Goal: Task Accomplishment & Management: Complete application form

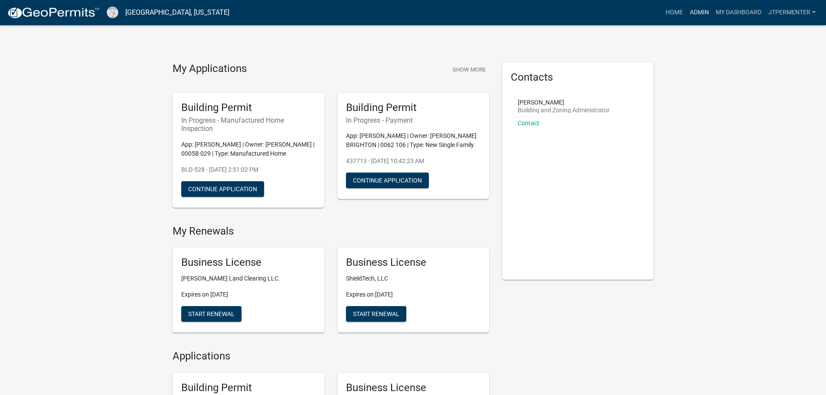
click at [703, 13] on link "Admin" at bounding box center [699, 12] width 26 height 16
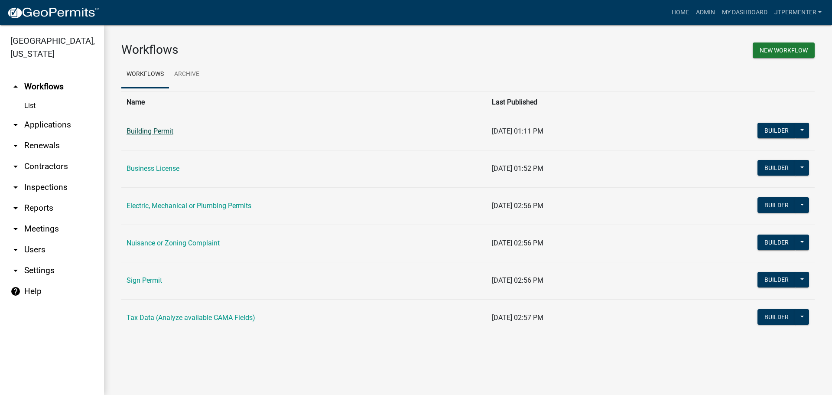
click at [156, 130] on link "Building Permit" at bounding box center [150, 131] width 47 height 8
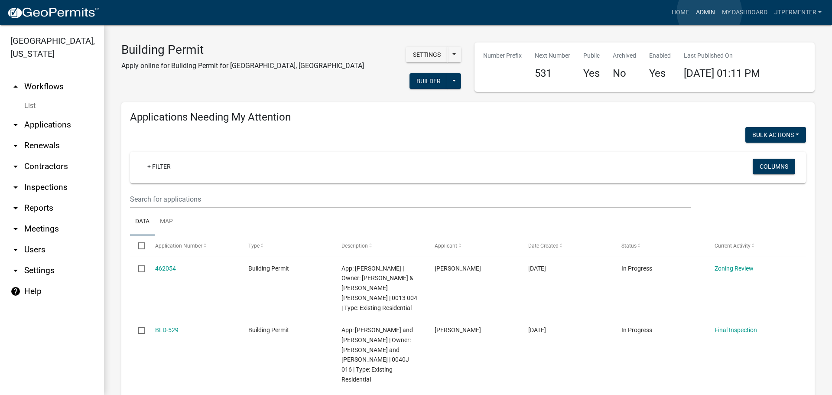
click at [709, 12] on link "Admin" at bounding box center [706, 12] width 26 height 16
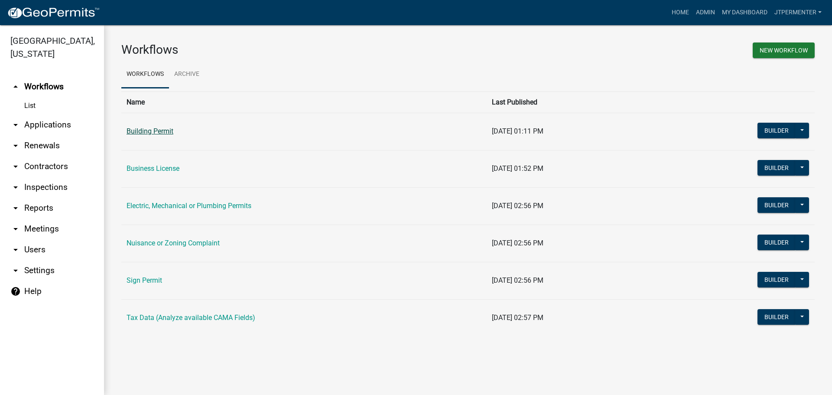
click at [163, 130] on link "Building Permit" at bounding box center [150, 131] width 47 height 8
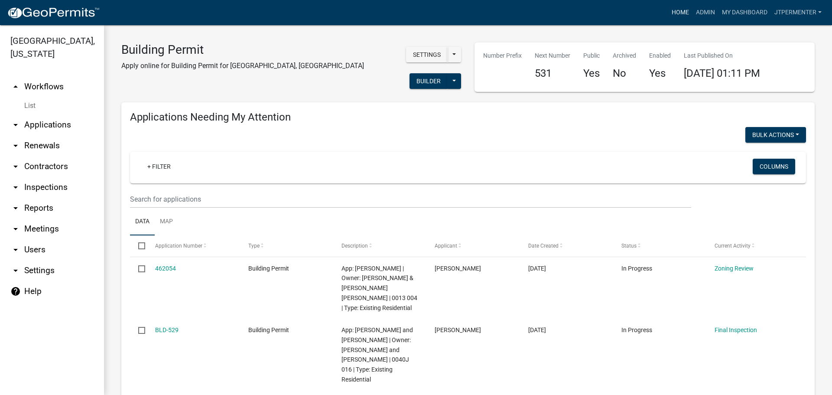
click at [681, 12] on link "Home" at bounding box center [680, 12] width 24 height 16
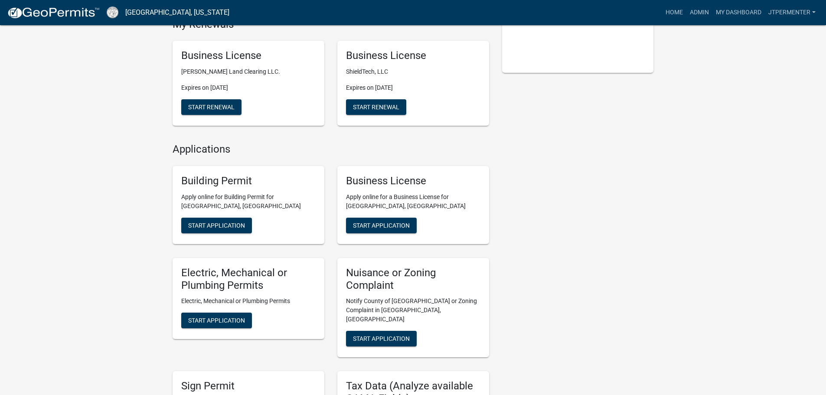
scroll to position [217, 0]
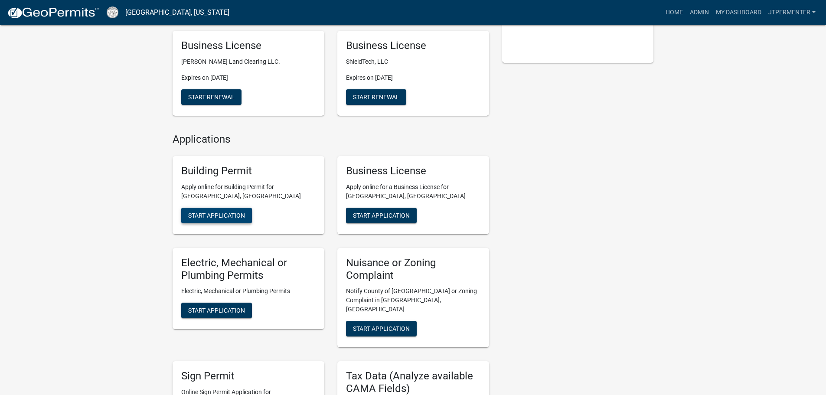
click at [234, 210] on button "Start Application" at bounding box center [216, 216] width 71 height 16
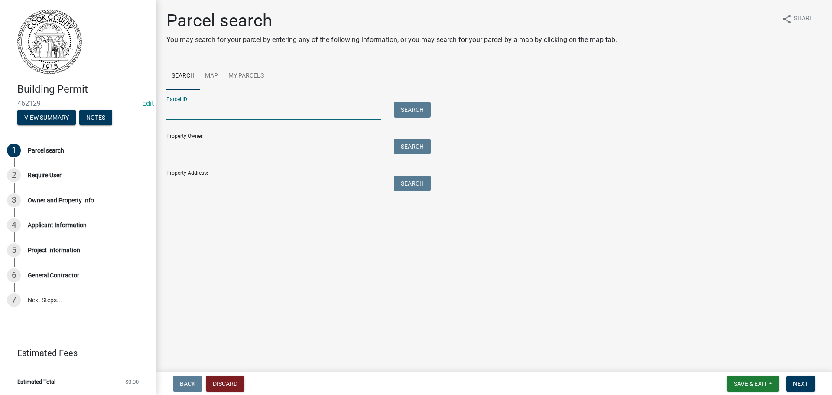
click at [193, 114] on input "Parcel ID:" at bounding box center [273, 111] width 215 height 18
type input "0015 086"
click at [403, 105] on button "Search" at bounding box center [412, 110] width 37 height 16
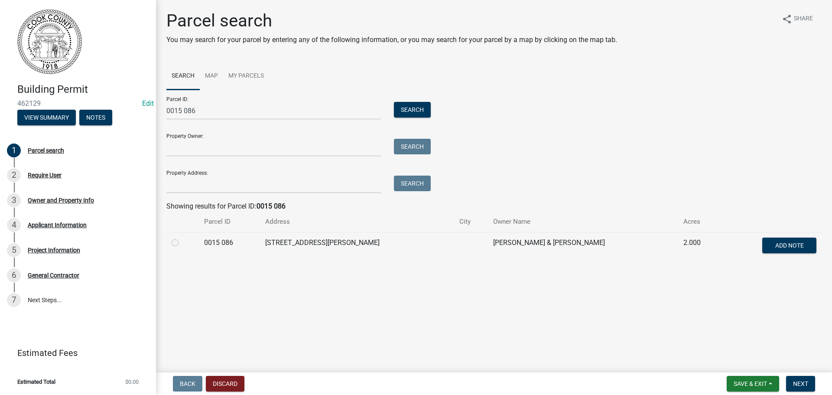
click at [182, 237] on label at bounding box center [182, 237] width 0 height 0
click at [182, 241] on 086 "radio" at bounding box center [185, 240] width 6 height 6
radio 086 "true"
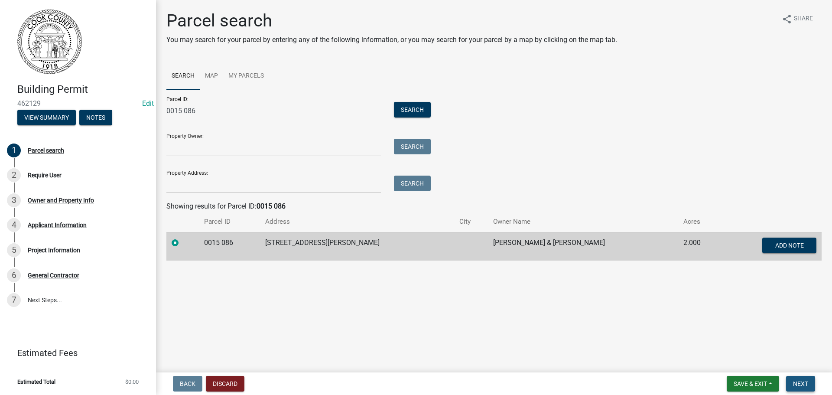
click at [802, 383] on span "Next" at bounding box center [800, 383] width 15 height 7
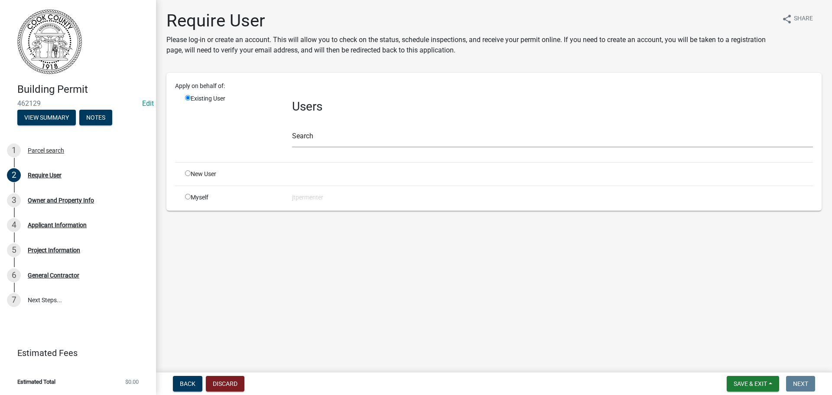
click at [186, 197] on input "radio" at bounding box center [188, 197] width 6 height 6
radio input "true"
radio input "false"
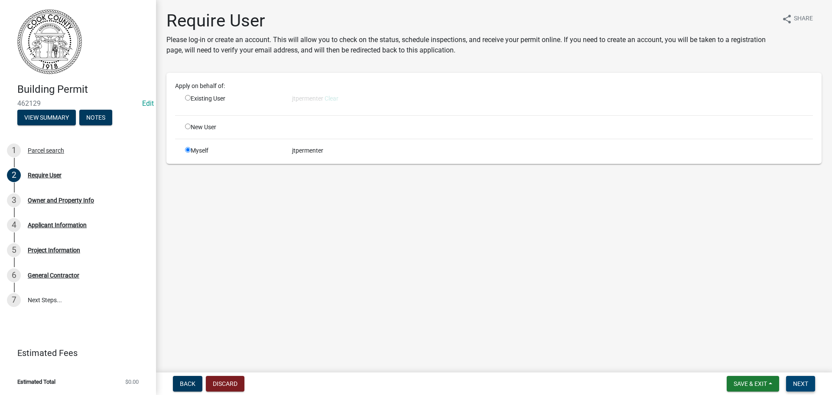
click at [794, 383] on span "Next" at bounding box center [800, 383] width 15 height 7
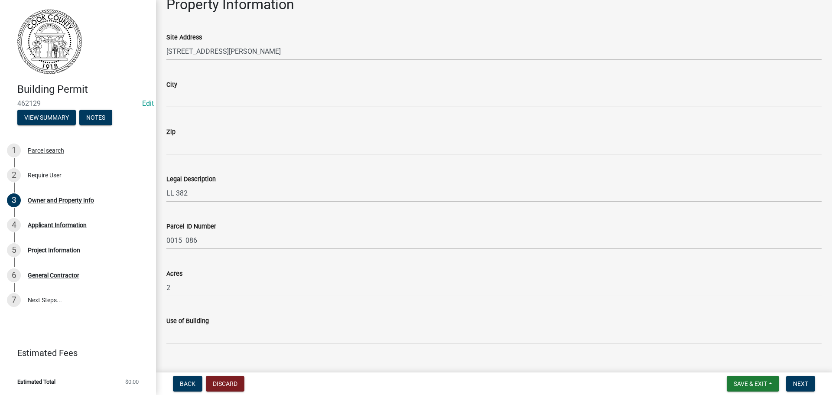
scroll to position [424, 0]
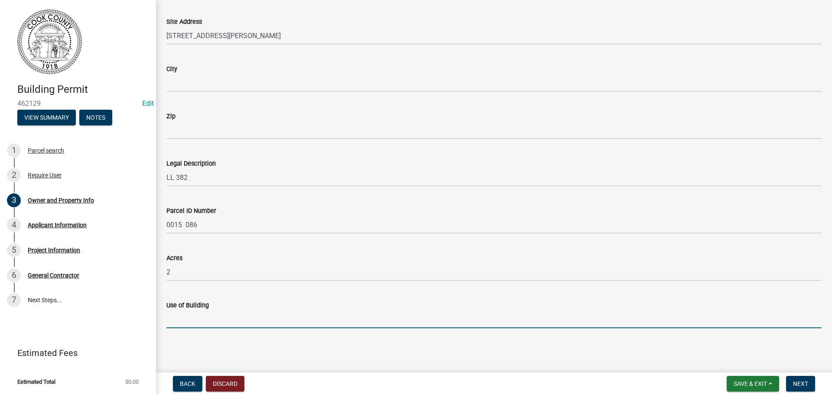
click at [187, 320] on input "Use of Building" at bounding box center [493, 319] width 655 height 18
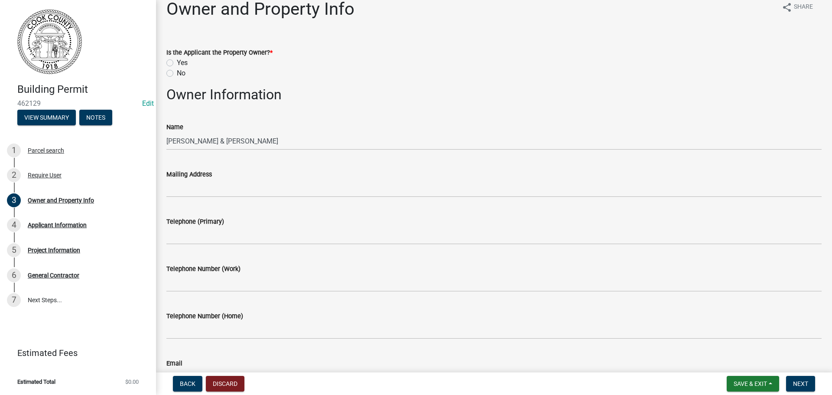
scroll to position [0, 0]
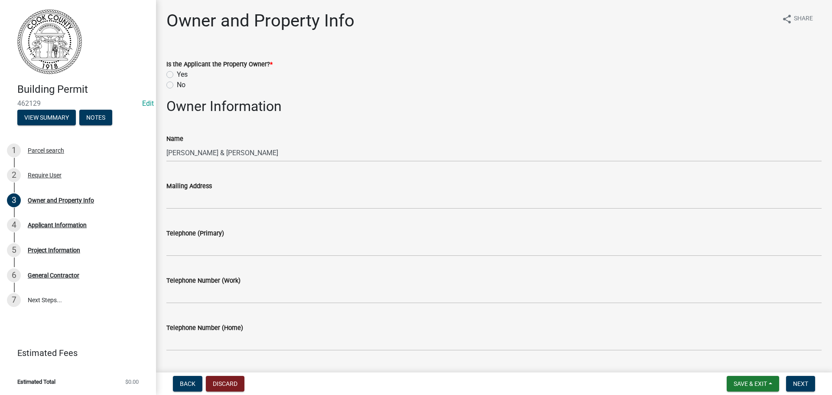
type input "Dwelling"
click at [177, 85] on label "No" at bounding box center [181, 85] width 9 height 10
click at [177, 85] on input "No" at bounding box center [180, 83] width 6 height 6
radio input "true"
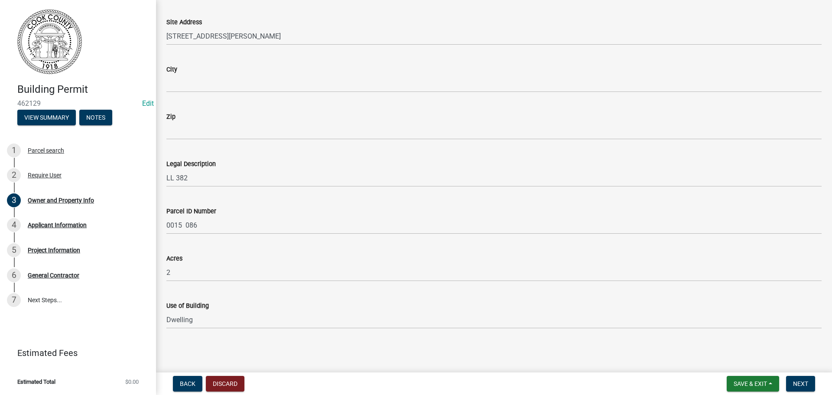
scroll to position [424, 0]
click at [813, 385] on button "Next" at bounding box center [800, 384] width 29 height 16
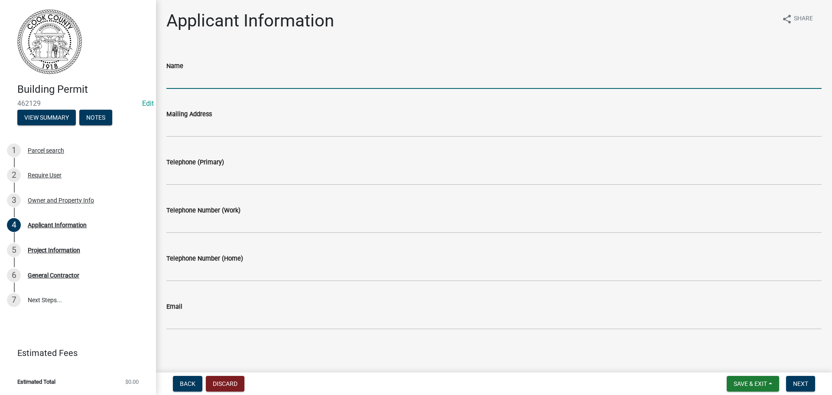
click at [184, 80] on input "Name" at bounding box center [493, 80] width 655 height 18
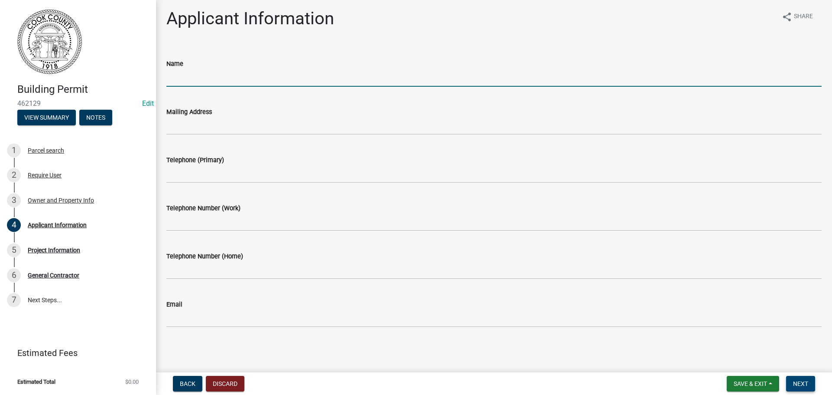
click at [797, 387] on span "Next" at bounding box center [800, 383] width 15 height 7
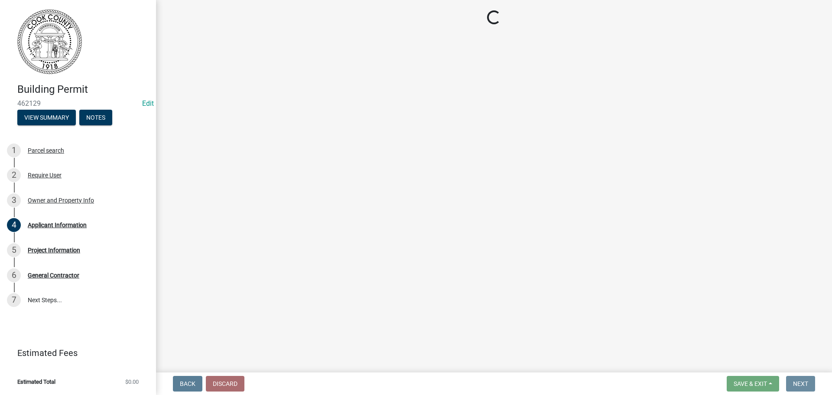
scroll to position [0, 0]
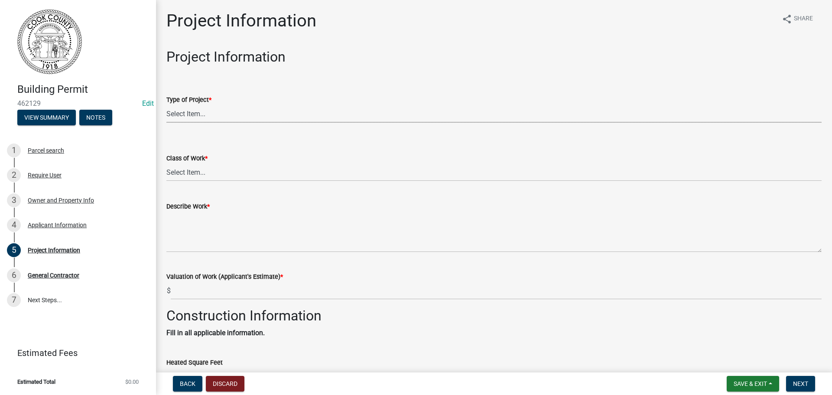
click at [199, 114] on select "Select Item... Manufactured Home New Single Family New Multi-Family New Commerc…" at bounding box center [493, 114] width 655 height 18
click at [166, 105] on select "Select Item... Manufactured Home New Single Family New Multi-Family New Commerc…" at bounding box center [493, 114] width 655 height 18
select select "42590599-3c97-479d-b3e9-fbeca9af4fb5"
click at [182, 168] on select "Select Item... Addition Alteration Demolish Erect Move Relocate Repair ReRoof" at bounding box center [493, 172] width 655 height 18
click at [166, 163] on select "Select Item... Addition Alteration Demolish Erect Move Relocate Repair ReRoof" at bounding box center [493, 172] width 655 height 18
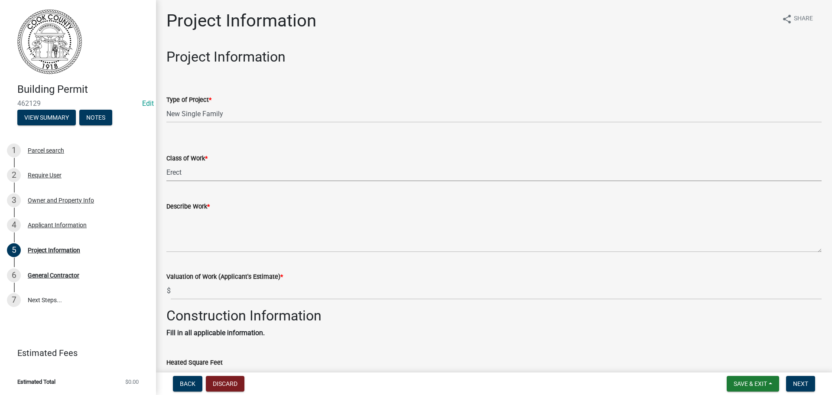
select select "f413462a-a798-4a98-8478-fb6197e89690"
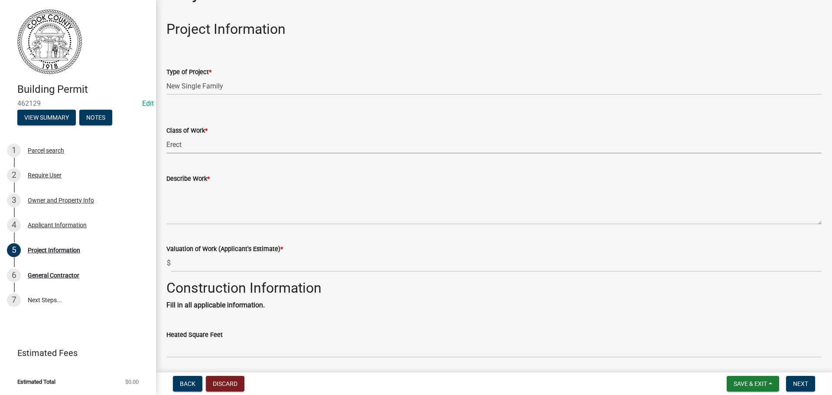
scroll to position [87, 0]
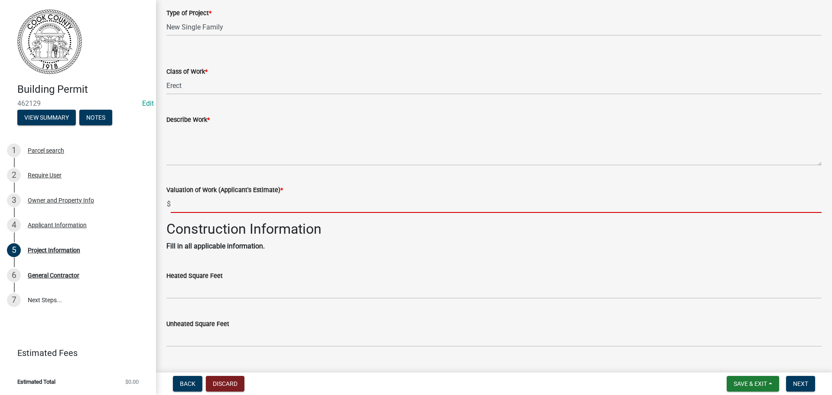
click at [185, 202] on input "text" at bounding box center [496, 204] width 651 height 18
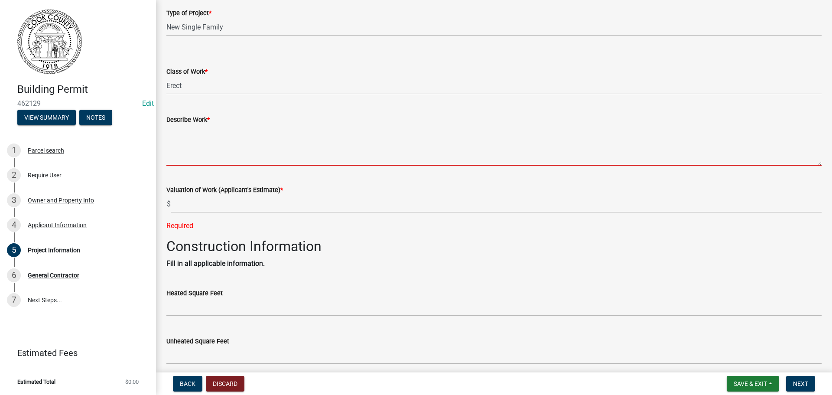
click at [178, 149] on textarea "Describe Work *" at bounding box center [493, 145] width 655 height 41
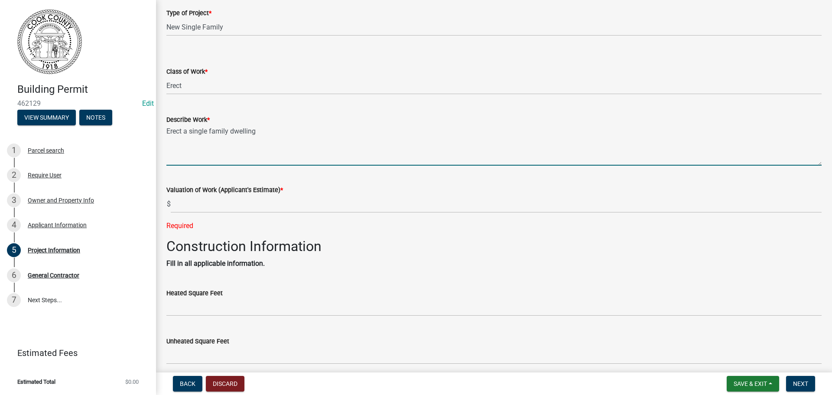
type textarea "Erect a single family dwelling"
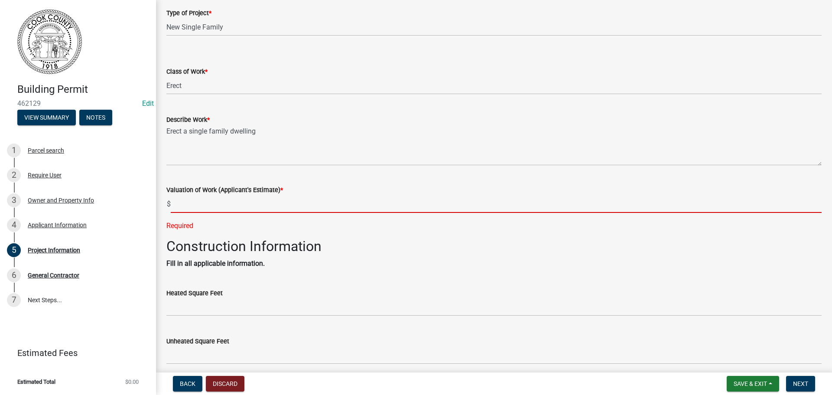
click at [183, 197] on input "text" at bounding box center [496, 204] width 651 height 18
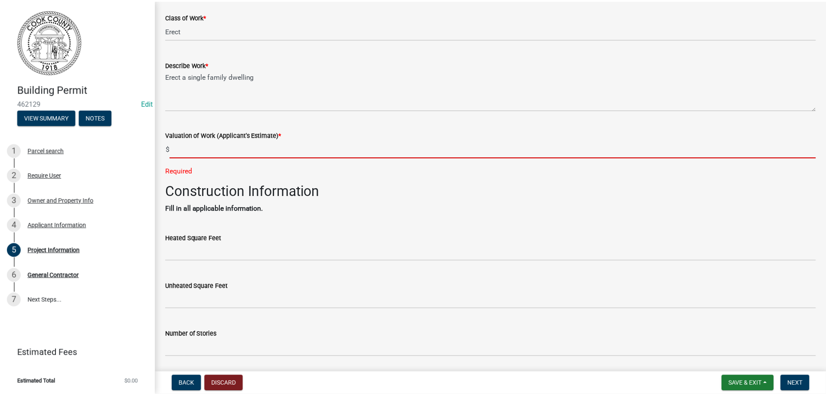
scroll to position [0, 0]
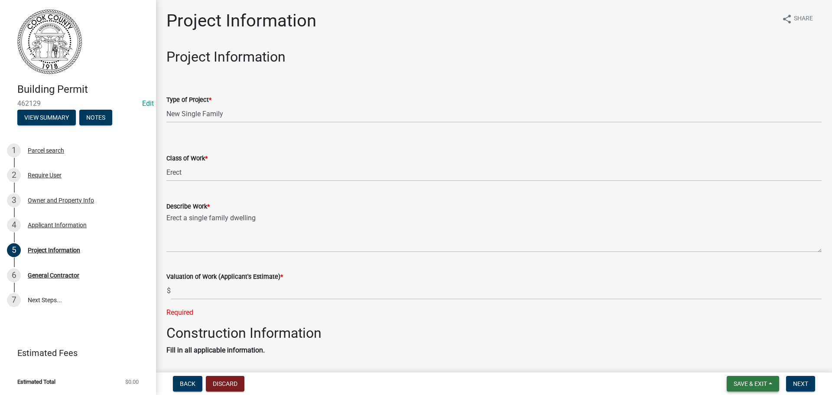
click at [749, 384] on span "Save & Exit" at bounding box center [750, 383] width 33 height 7
click at [728, 362] on button "Save & Exit" at bounding box center [744, 361] width 69 height 21
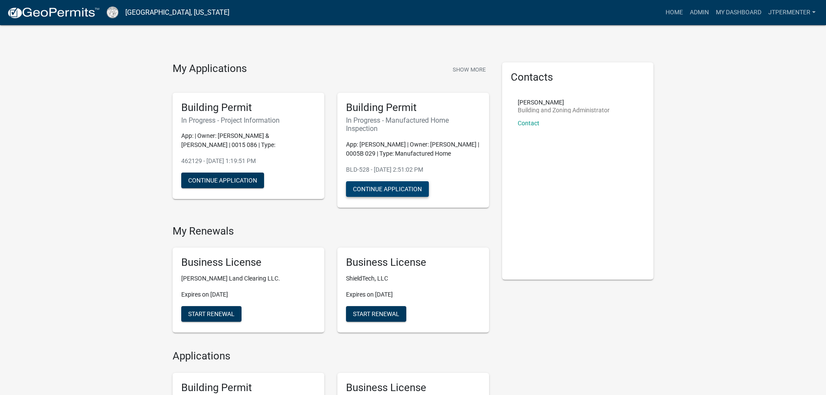
click at [391, 190] on button "Continue Application" at bounding box center [387, 189] width 83 height 16
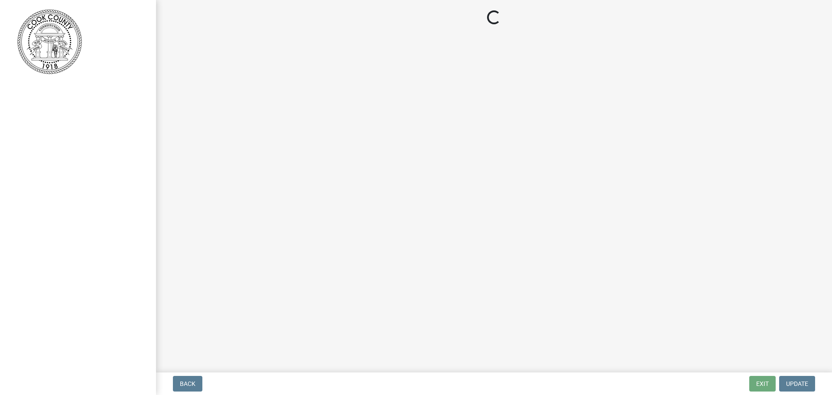
select select "99a32835-11ba-4368-9d1a-cbf1779c6d76"
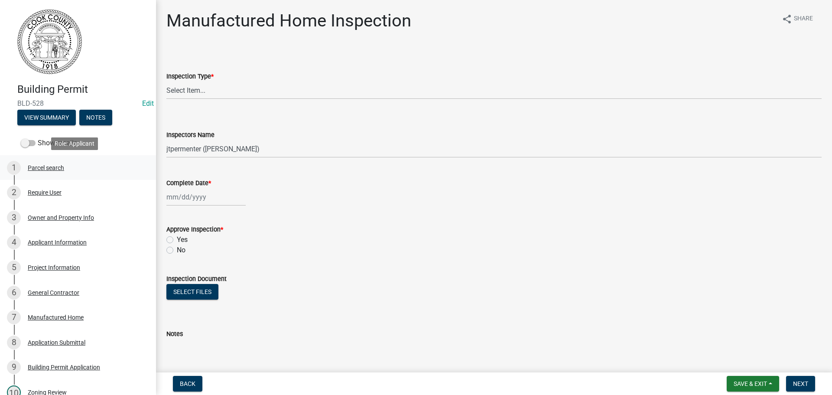
click at [46, 167] on div "Parcel search" at bounding box center [46, 168] width 36 height 6
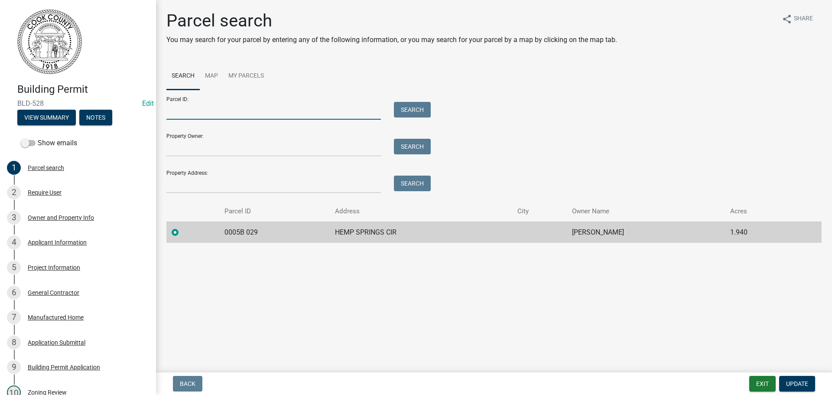
click at [188, 113] on input "Parcel ID:" at bounding box center [273, 111] width 215 height 18
type input "0015 086"
click at [418, 107] on button "Search" at bounding box center [412, 110] width 37 height 16
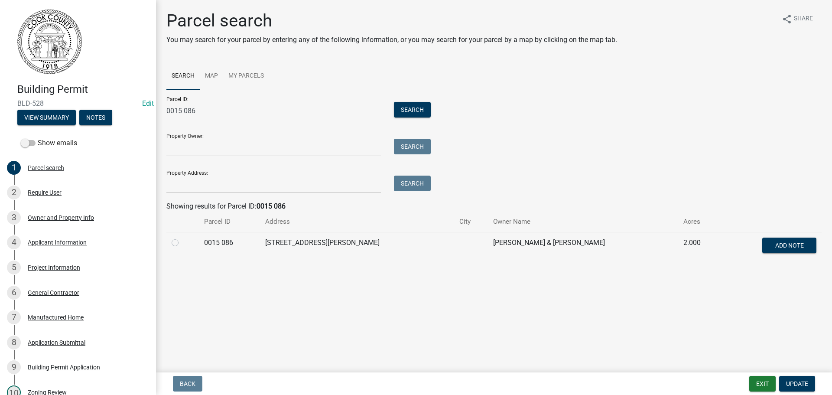
click at [182, 237] on label at bounding box center [182, 237] width 0 height 0
click at [182, 243] on 086 "radio" at bounding box center [185, 240] width 6 height 6
radio 086 "true"
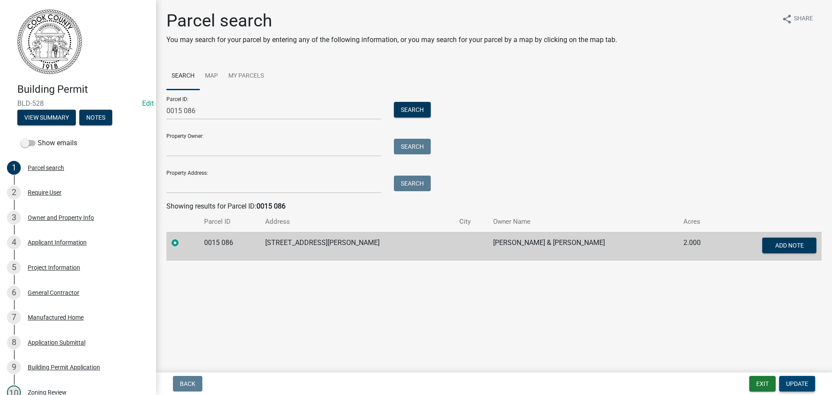
click at [795, 382] on span "Update" at bounding box center [797, 383] width 22 height 7
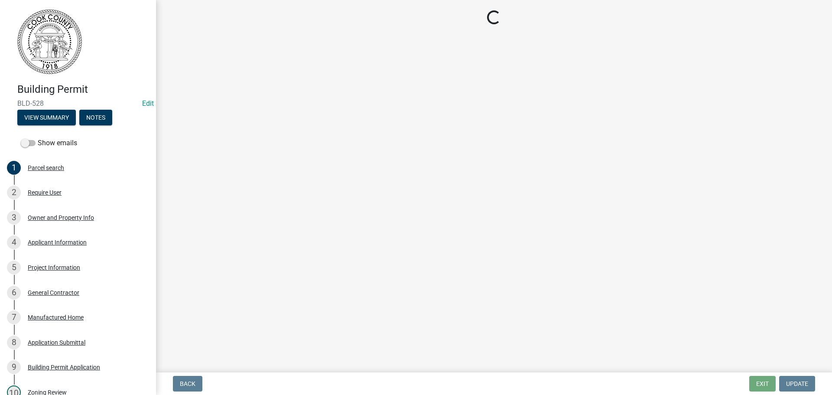
select select "99a32835-11ba-4368-9d1a-cbf1779c6d76"
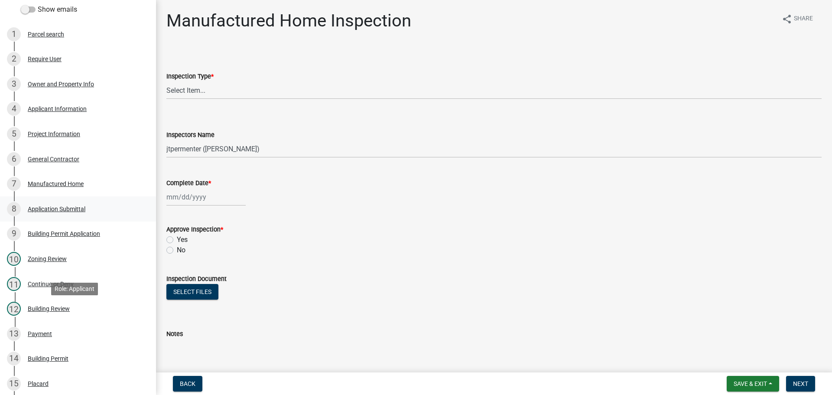
scroll to position [130, 0]
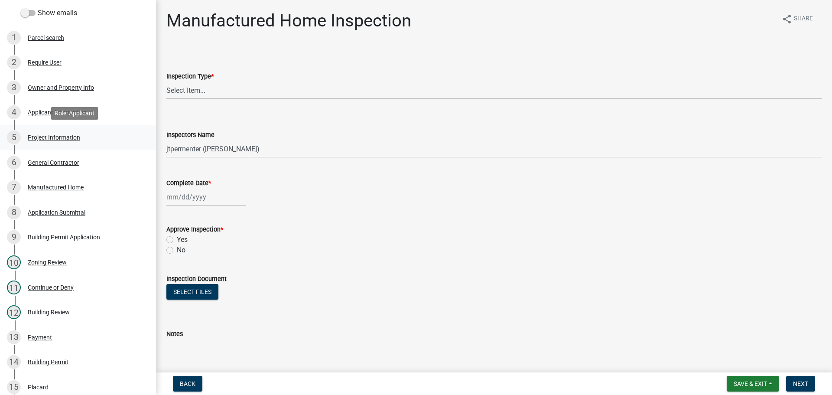
click at [44, 137] on div "Project Information" at bounding box center [54, 137] width 52 height 6
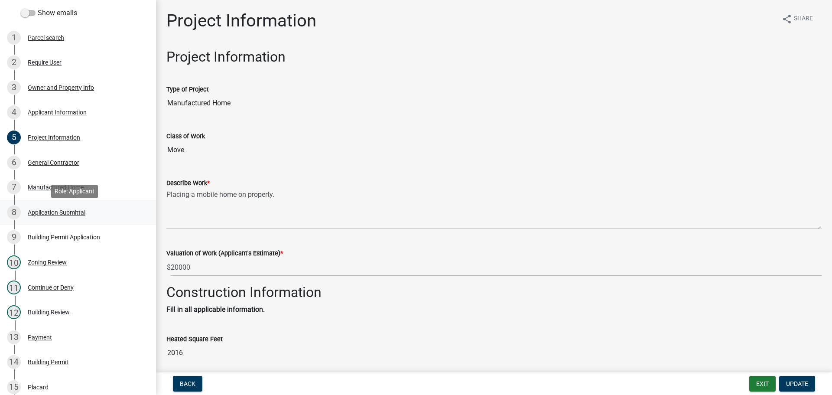
scroll to position [0, 0]
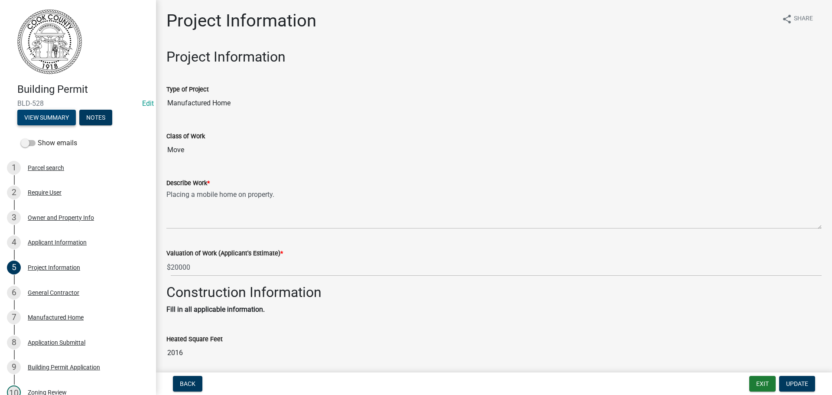
click at [52, 112] on button "View Summary" at bounding box center [46, 118] width 59 height 16
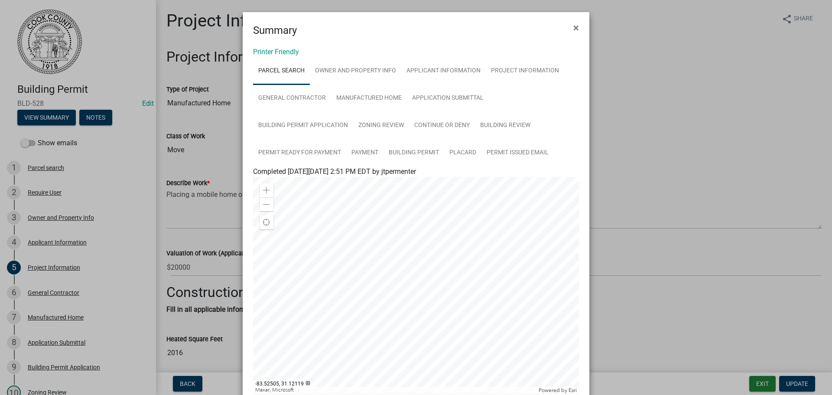
click at [81, 243] on ngb-modal-window "Summary × Printer Friendly Parcel search Owner and Property Info Applicant Info…" at bounding box center [416, 197] width 832 height 395
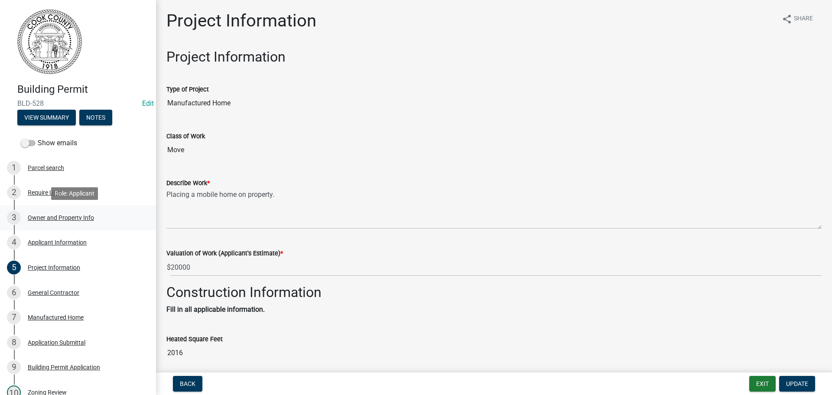
click at [41, 218] on div "Owner and Property Info" at bounding box center [61, 218] width 66 height 6
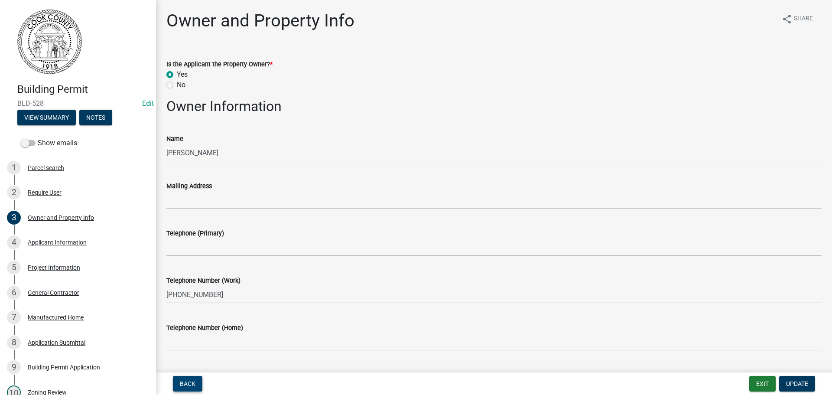
click at [186, 384] on span "Back" at bounding box center [188, 383] width 16 height 7
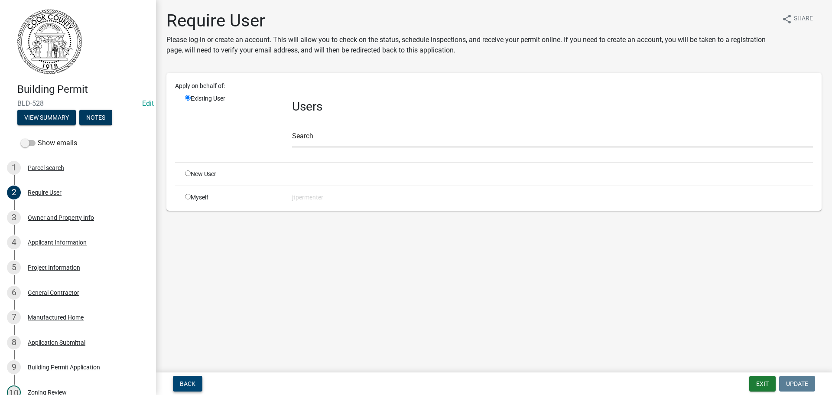
click at [186, 384] on span "Back" at bounding box center [188, 383] width 16 height 7
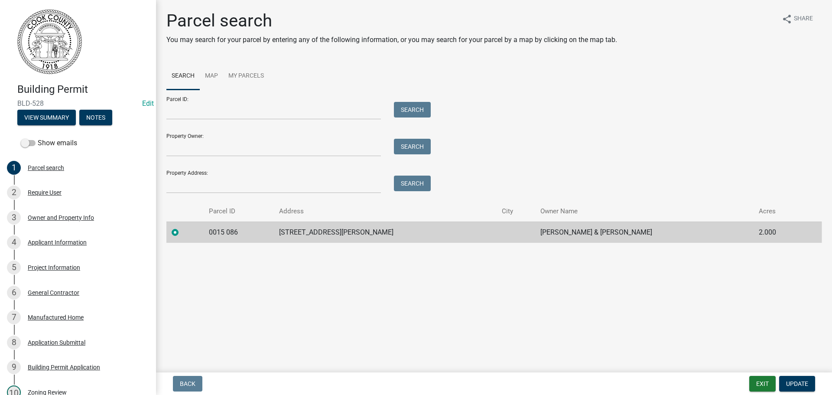
click at [182, 227] on label at bounding box center [182, 227] width 0 height 0
click at [182, 232] on 086 "radio" at bounding box center [185, 230] width 6 height 6
click at [182, 227] on label at bounding box center [182, 227] width 0 height 0
click at [182, 232] on 086 "radio" at bounding box center [185, 230] width 6 height 6
click at [182, 227] on label at bounding box center [182, 227] width 0 height 0
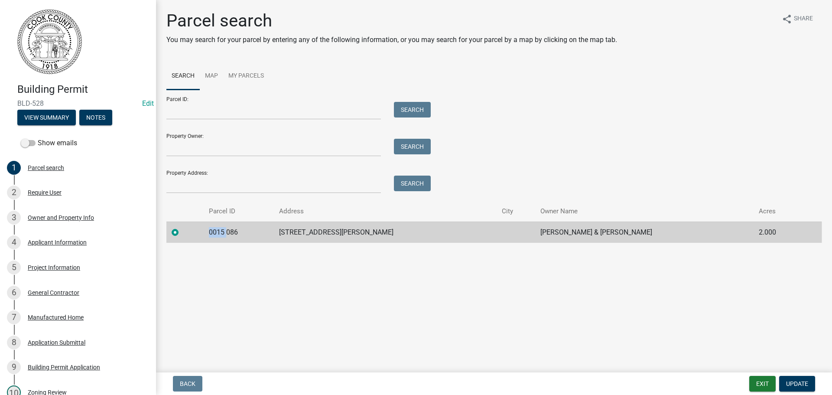
click at [182, 232] on 086 "radio" at bounding box center [185, 230] width 6 height 6
click at [797, 379] on button "Update" at bounding box center [797, 384] width 36 height 16
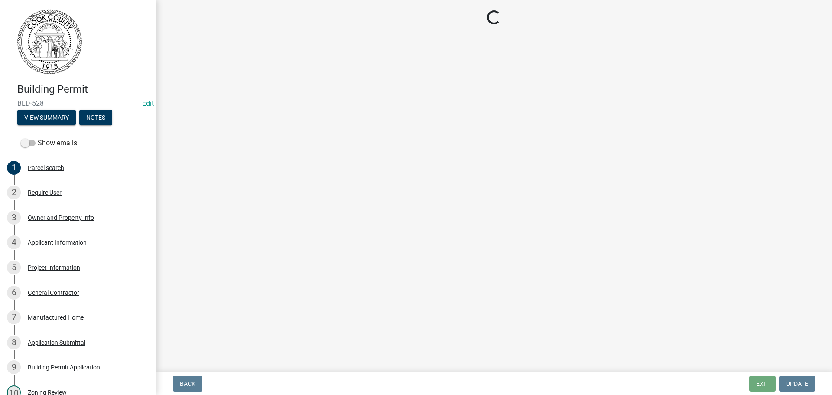
select select "99a32835-11ba-4368-9d1a-cbf1779c6d76"
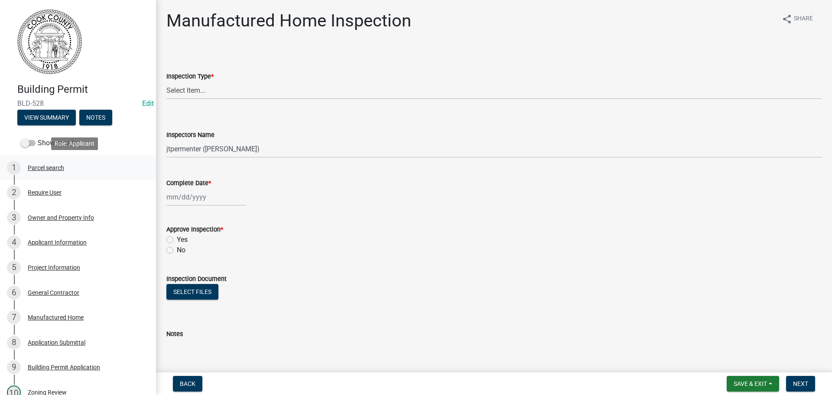
click at [58, 169] on div "Parcel search" at bounding box center [46, 168] width 36 height 6
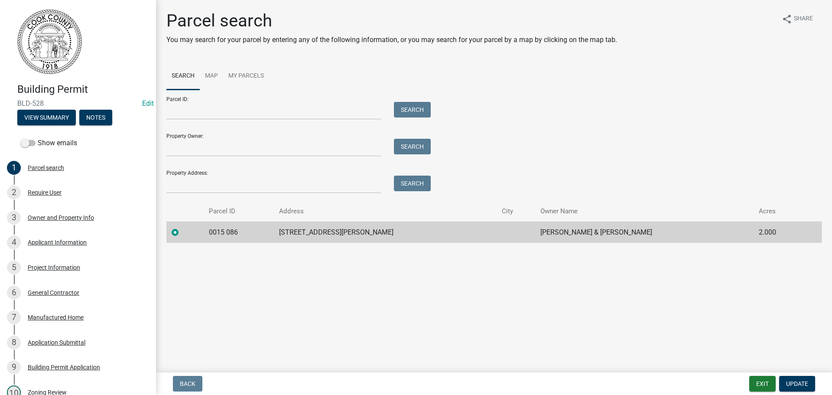
click at [182, 227] on label at bounding box center [182, 227] width 0 height 0
click at [182, 233] on 086 "radio" at bounding box center [185, 230] width 6 height 6
click at [182, 227] on label at bounding box center [182, 227] width 0 height 0
click at [182, 233] on 086 "radio" at bounding box center [185, 230] width 6 height 6
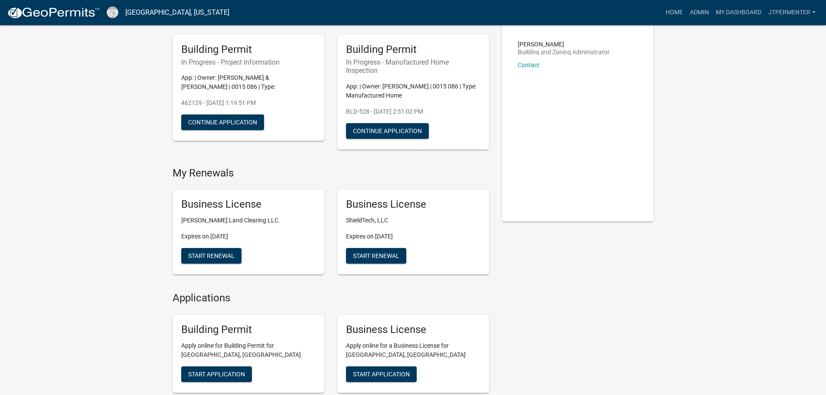
scroll to position [43, 0]
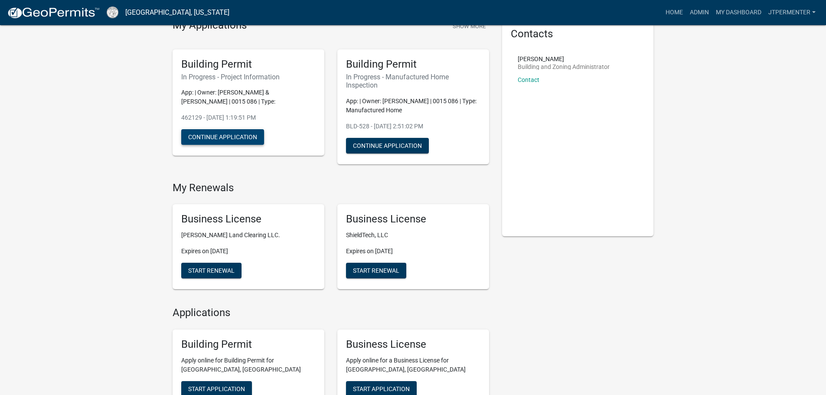
click at [241, 136] on button "Continue Application" at bounding box center [222, 137] width 83 height 16
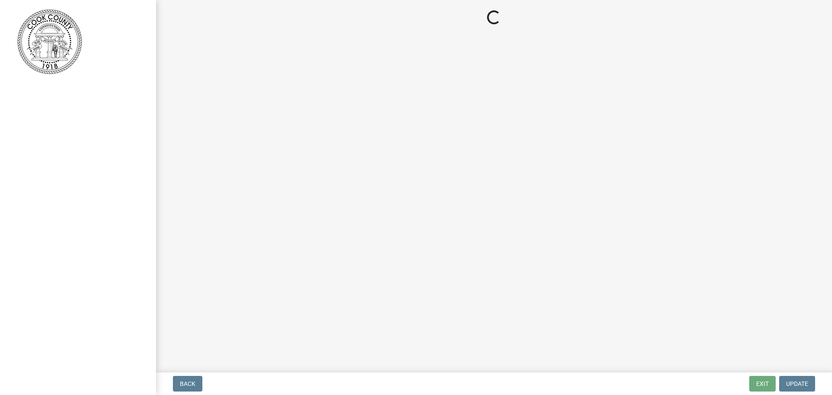
select select "42590599-3c97-479d-b3e9-fbeca9af4fb5"
select select "f413462a-a798-4a98-8478-fb6197e89690"
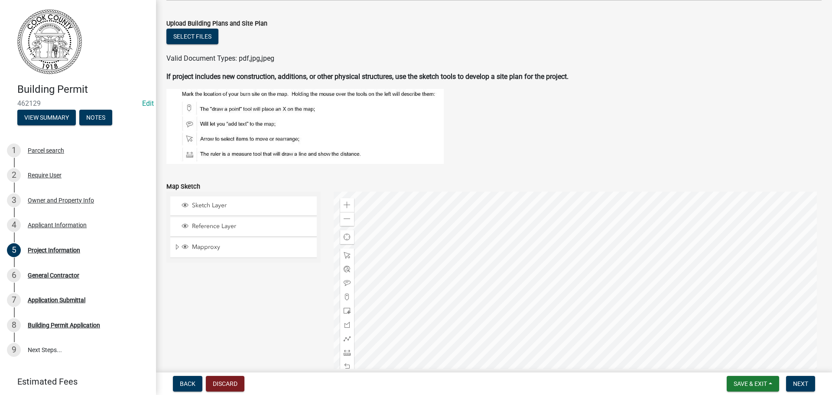
scroll to position [861, 0]
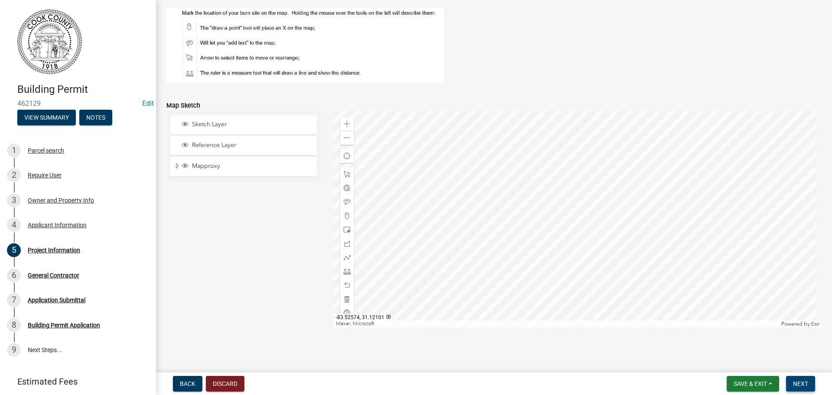
click at [807, 384] on span "Next" at bounding box center [800, 383] width 15 height 7
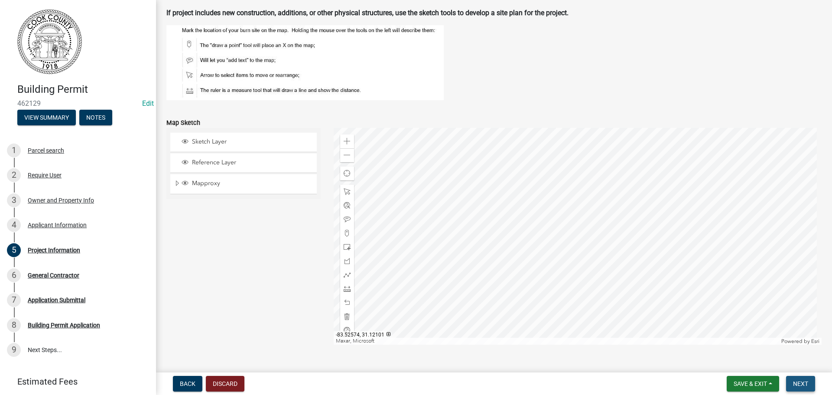
scroll to position [878, 0]
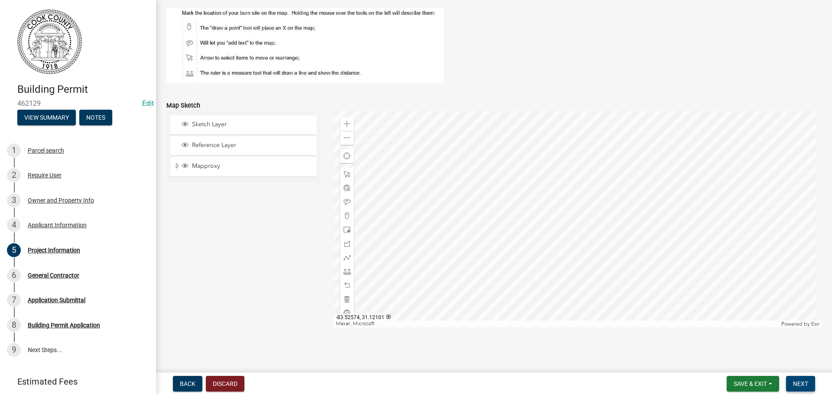
click at [799, 381] on span "Next" at bounding box center [800, 383] width 15 height 7
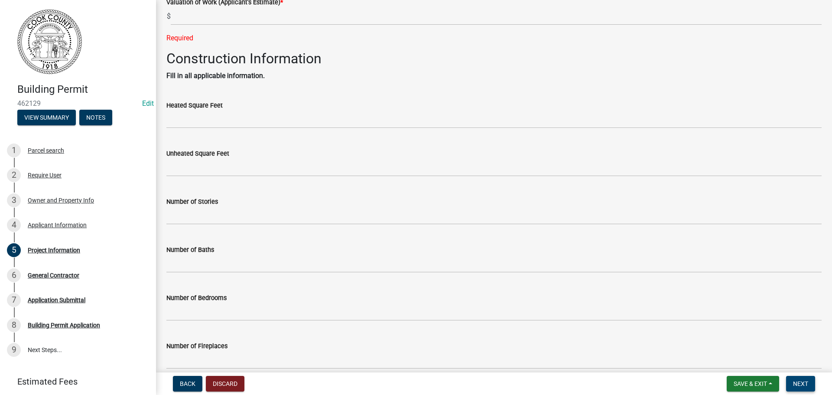
scroll to position [142, 0]
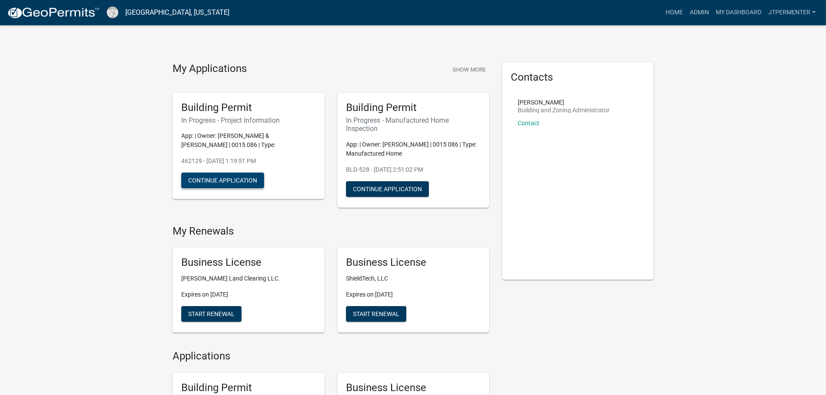
click at [211, 173] on button "Continue Application" at bounding box center [222, 180] width 83 height 16
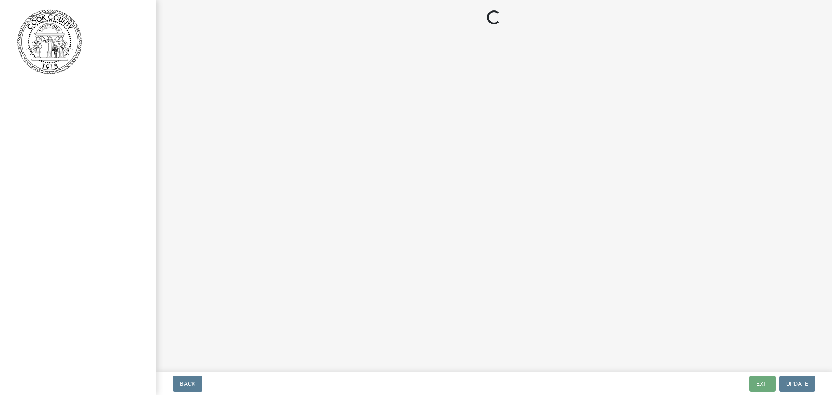
select select "42590599-3c97-479d-b3e9-fbeca9af4fb5"
select select "f413462a-a798-4a98-8478-fb6197e89690"
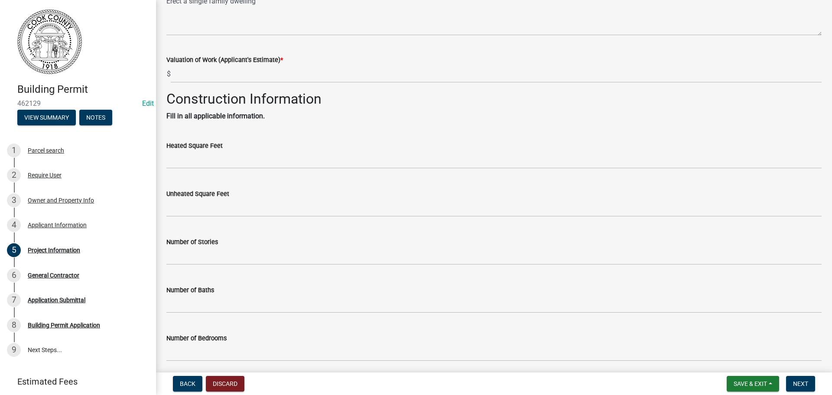
scroll to position [130, 0]
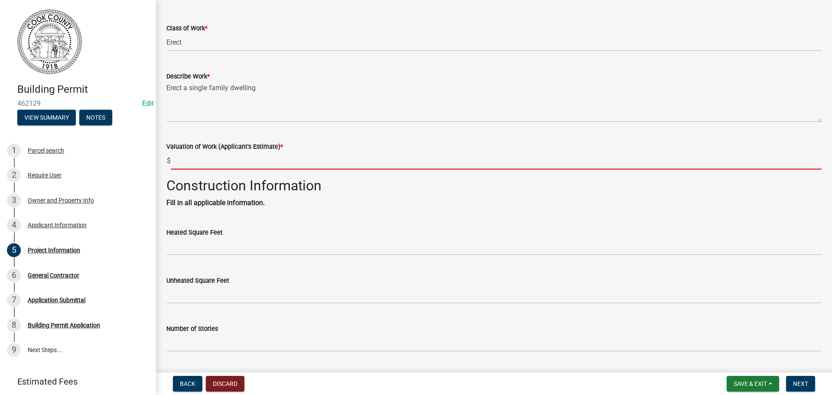
click at [185, 160] on input "text" at bounding box center [496, 161] width 651 height 18
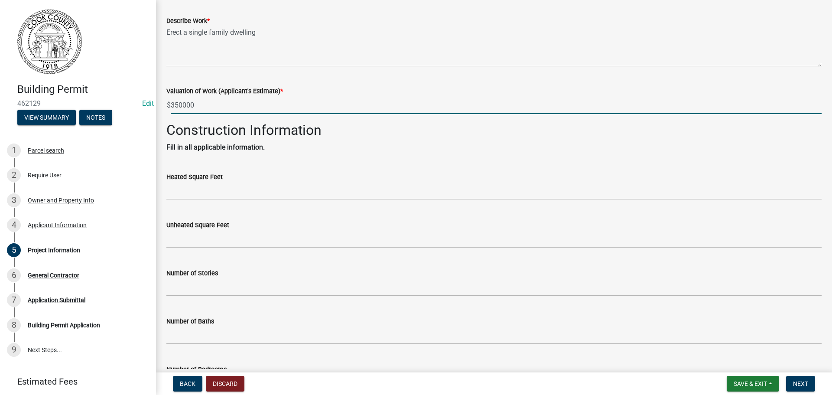
scroll to position [173, 0]
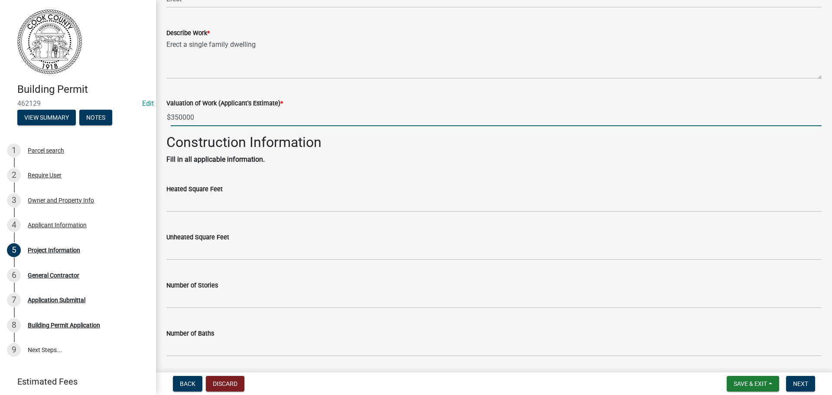
type input "350000"
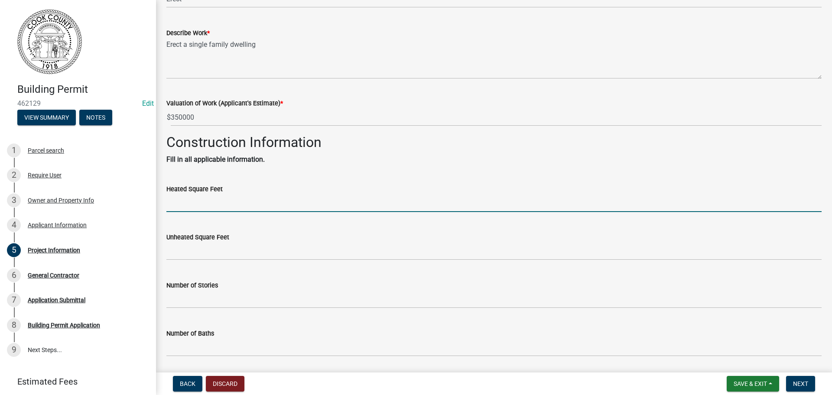
click at [175, 202] on input "text" at bounding box center [493, 203] width 655 height 18
type input "1600"
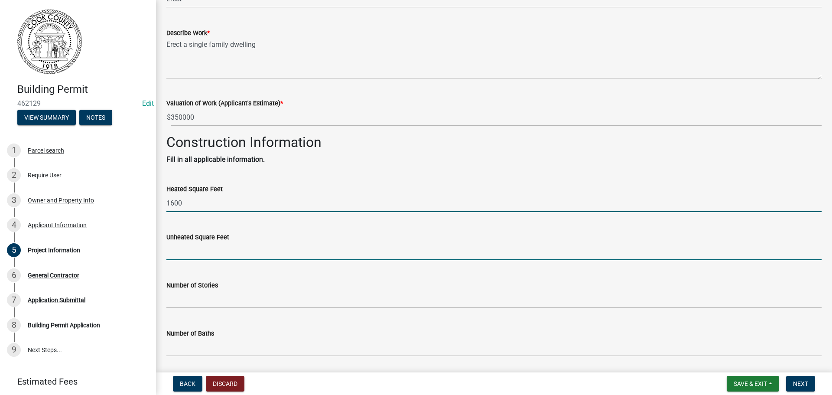
click at [176, 249] on input "text" at bounding box center [493, 251] width 655 height 18
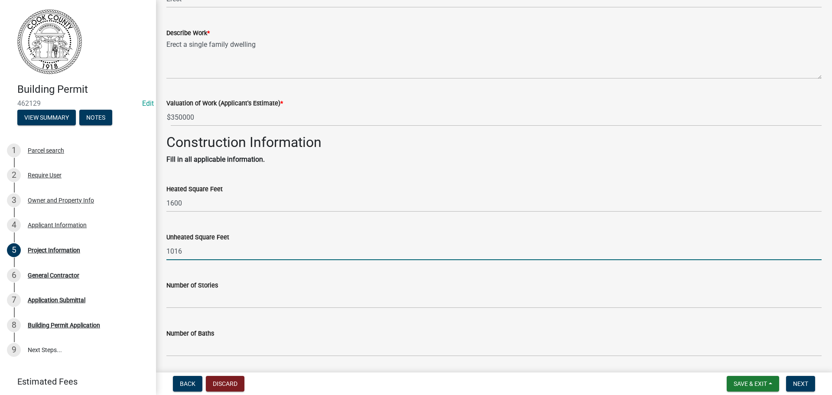
type input "1016"
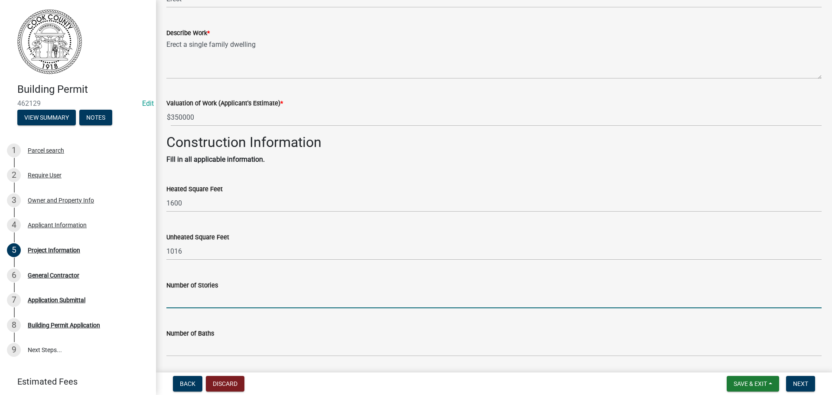
click at [175, 296] on input "text" at bounding box center [493, 299] width 655 height 18
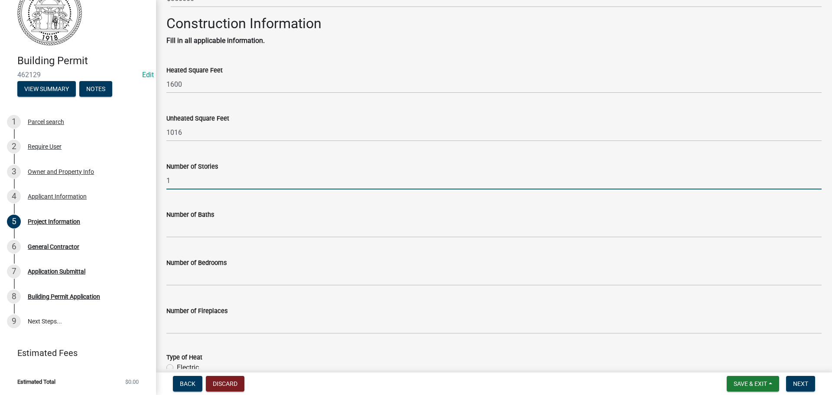
scroll to position [303, 0]
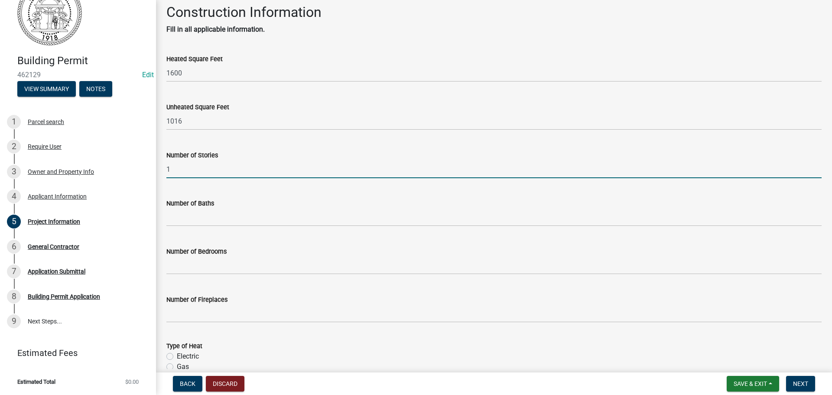
type input "1"
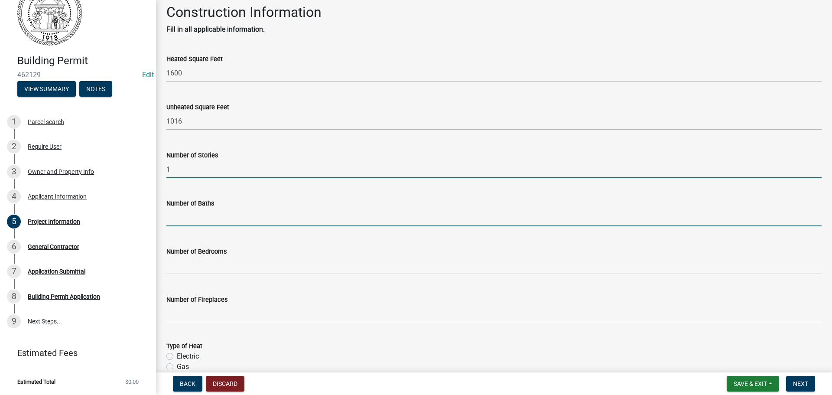
click at [182, 214] on input "text" at bounding box center [493, 217] width 655 height 18
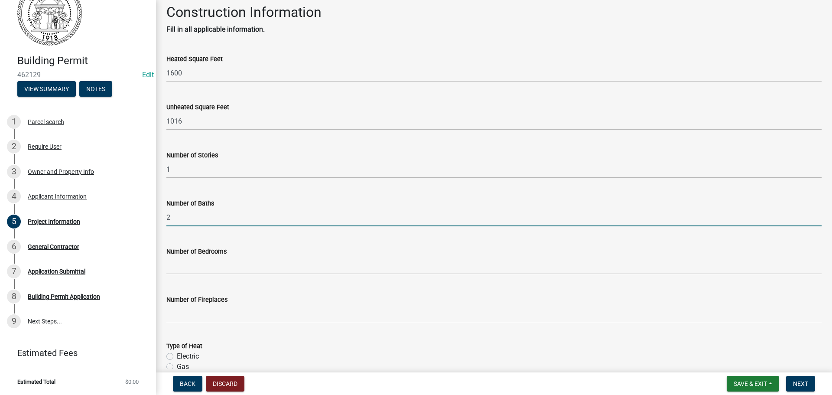
type input "2"
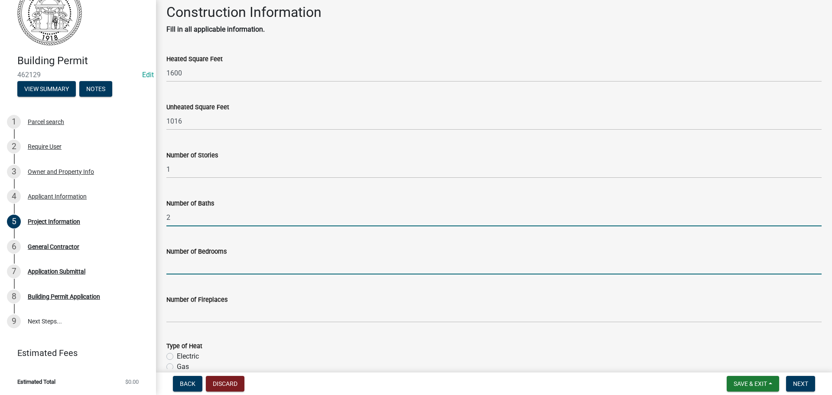
click at [182, 267] on input "text" at bounding box center [493, 266] width 655 height 18
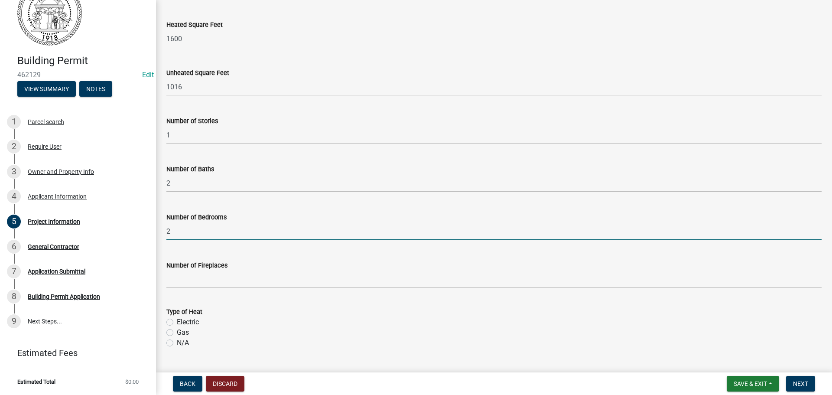
scroll to position [390, 0]
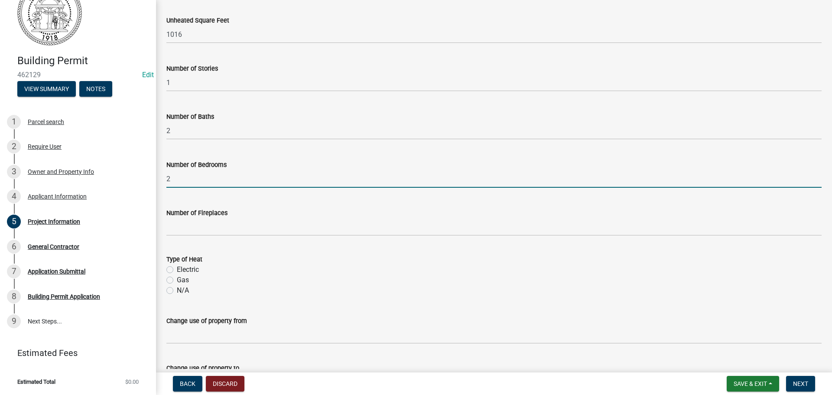
type input "2"
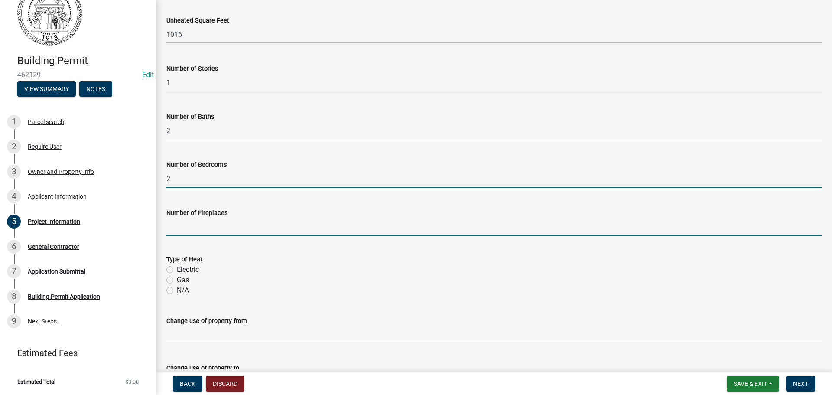
click at [177, 227] on input "text" at bounding box center [493, 227] width 655 height 18
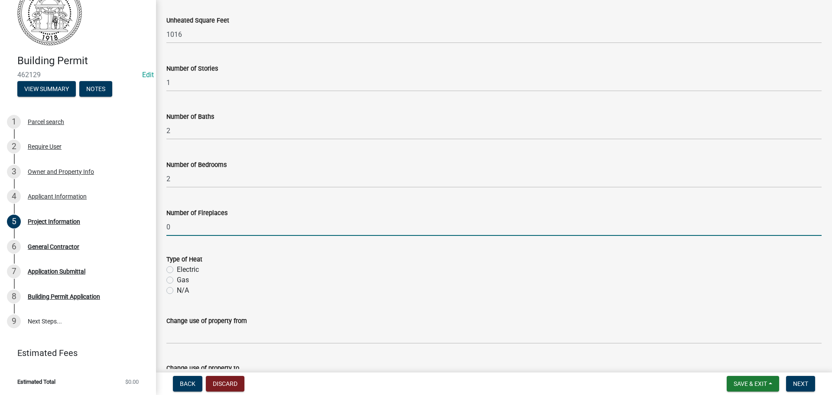
type input "0"
click at [177, 270] on label "Electric" at bounding box center [188, 269] width 22 height 10
click at [177, 270] on input "Electric" at bounding box center [180, 267] width 6 height 6
radio input "true"
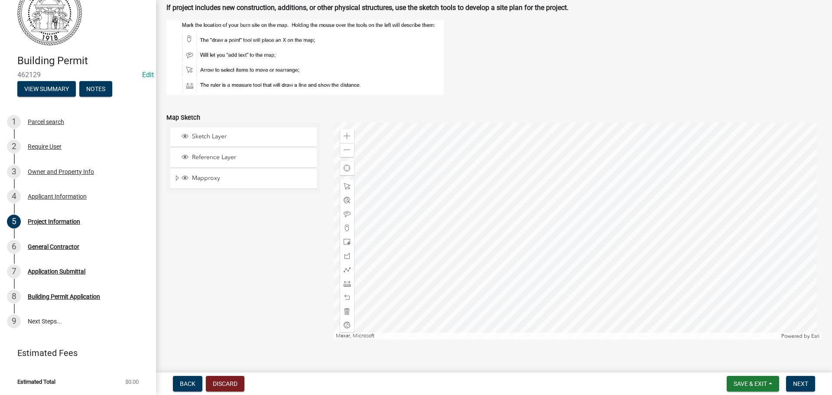
scroll to position [861, 0]
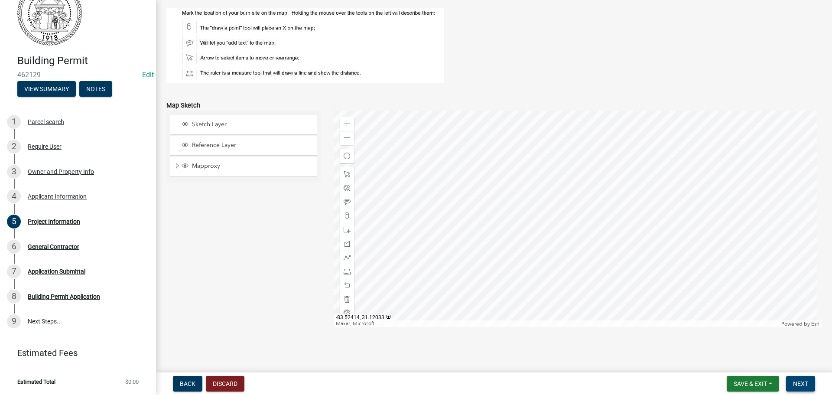
click at [808, 380] on span "Next" at bounding box center [800, 383] width 15 height 7
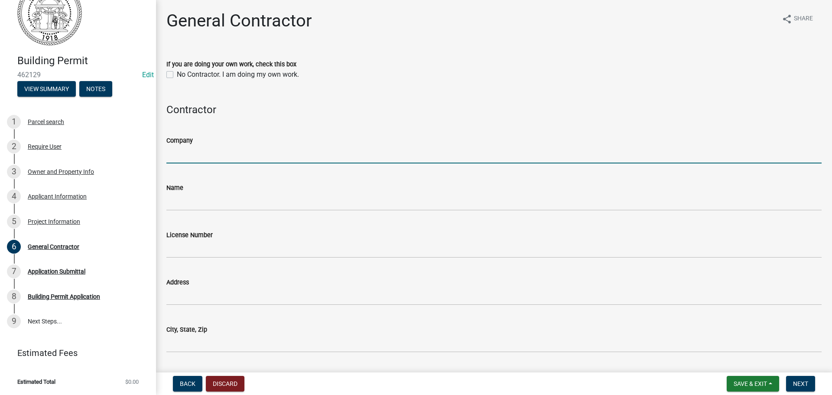
click at [209, 153] on input "Company" at bounding box center [493, 155] width 655 height 18
type input "South Georgia Builders"
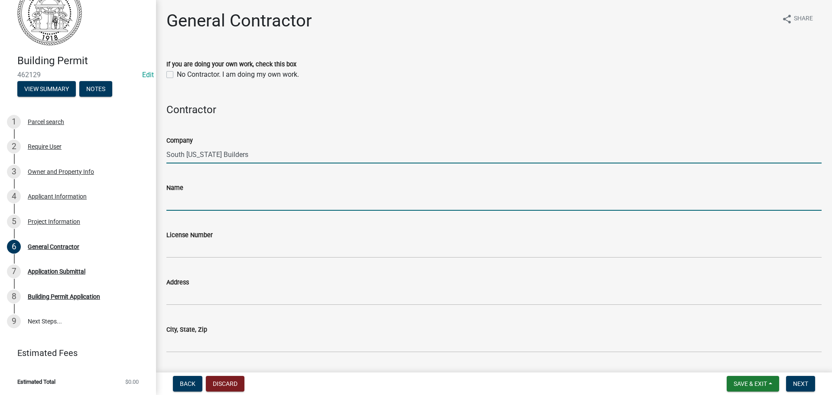
click at [176, 202] on input "Name" at bounding box center [493, 202] width 655 height 18
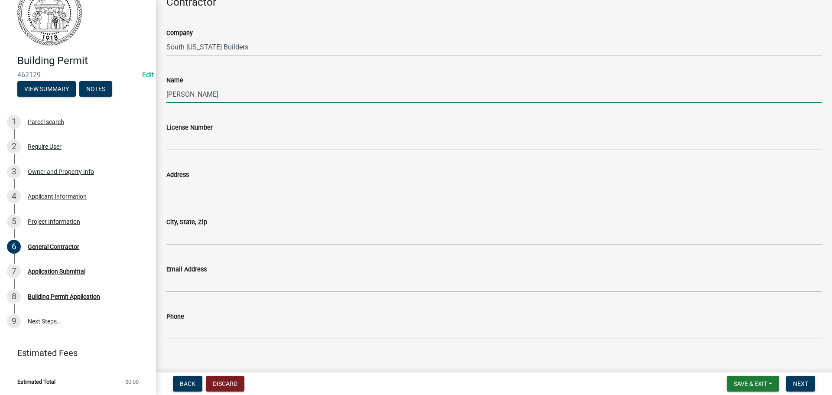
scroll to position [119, 0]
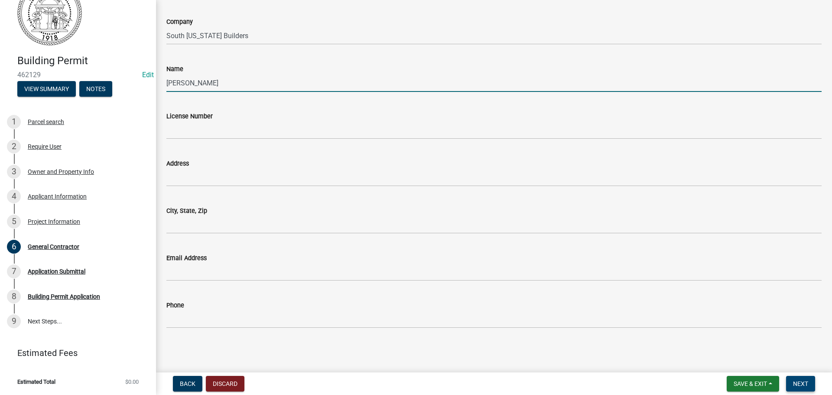
type input "Kykle McClain"
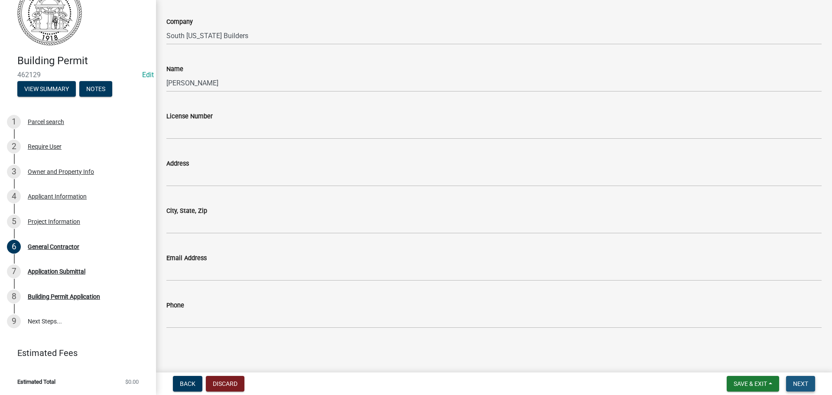
click at [798, 382] on span "Next" at bounding box center [800, 383] width 15 height 7
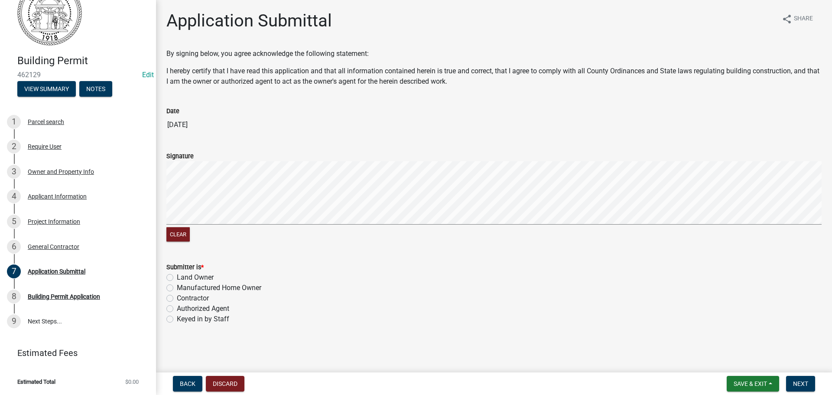
click at [177, 306] on label "Authorized Agent" at bounding box center [203, 308] width 52 height 10
click at [177, 306] on input "Authorized Agent" at bounding box center [180, 306] width 6 height 6
radio input "true"
click at [177, 318] on label "Keyed in by Staff" at bounding box center [203, 319] width 52 height 10
click at [177, 318] on input "Keyed in by Staff" at bounding box center [180, 317] width 6 height 6
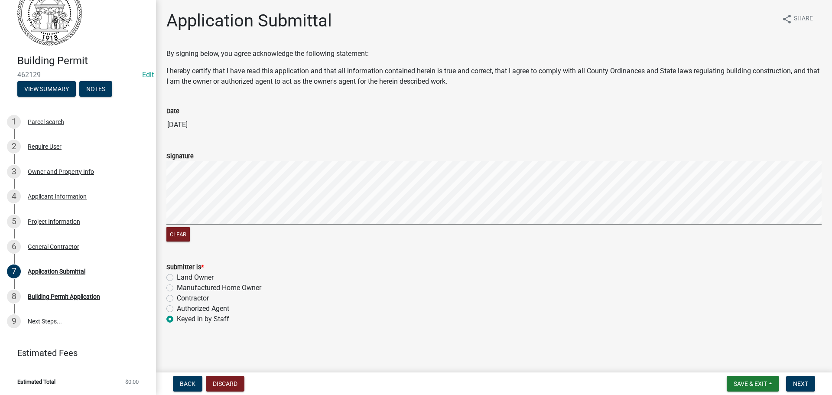
radio input "true"
click at [806, 386] on span "Next" at bounding box center [800, 383] width 15 height 7
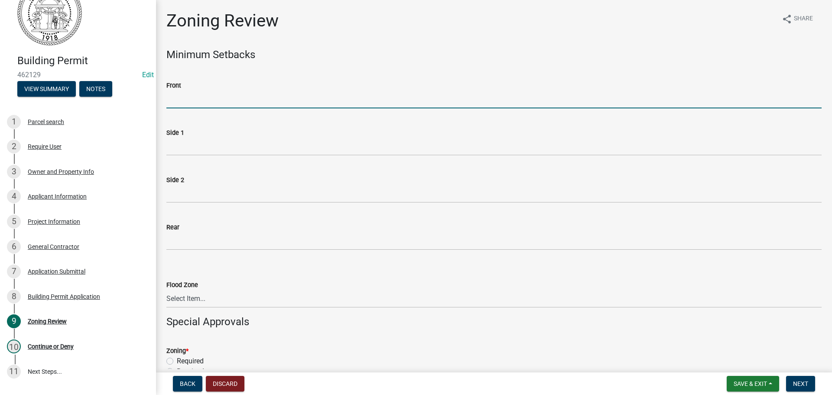
click at [188, 94] on input "Front" at bounding box center [493, 100] width 655 height 18
type input "710"
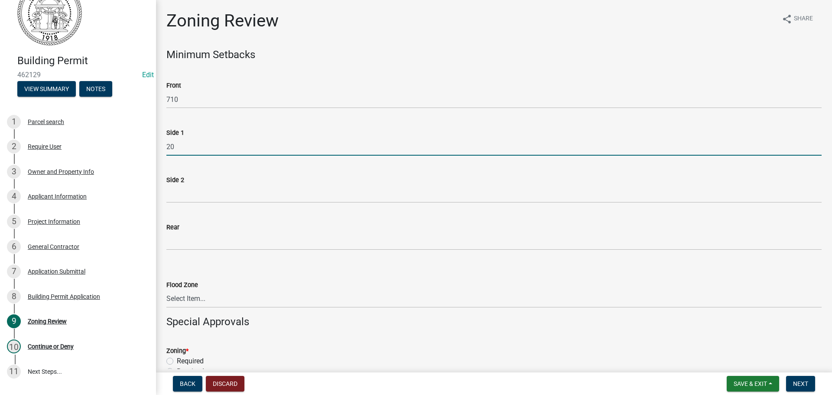
type input "20"
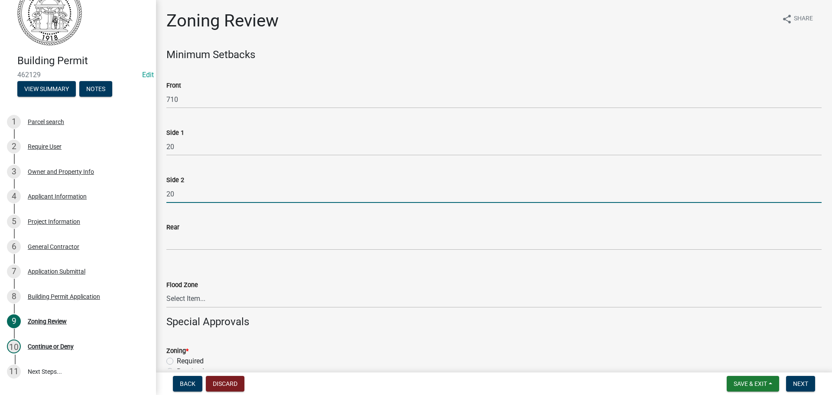
type input "20"
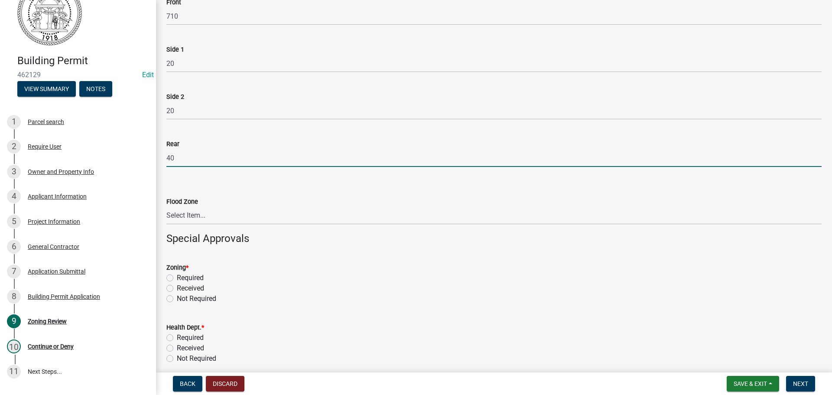
scroll to position [87, 0]
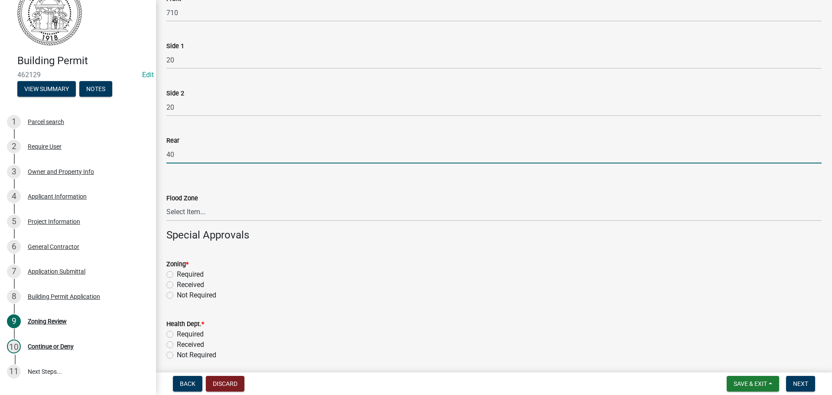
type input "40"
click at [196, 211] on select "Select Item... In Flood Zone Not In Flood Zone" at bounding box center [493, 212] width 655 height 18
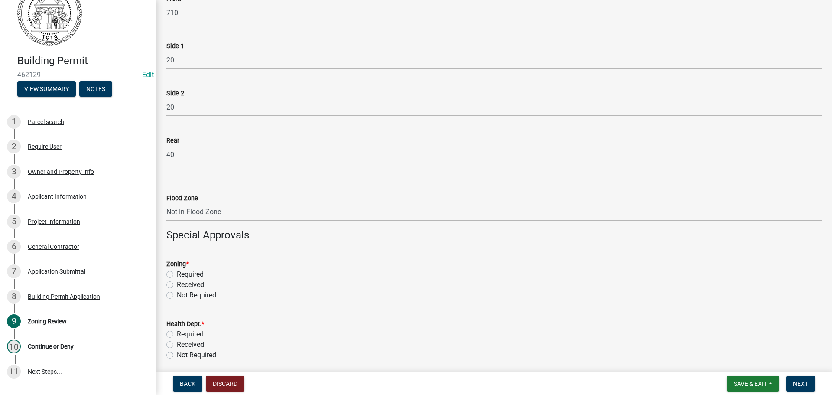
click at [166, 203] on select "Select Item... In Flood Zone Not In Flood Zone" at bounding box center [493, 212] width 655 height 18
select select "15c07a4b-bbe1-4e02-bfa8-0d747ace02e2"
click at [177, 271] on label "Required" at bounding box center [190, 274] width 27 height 10
click at [177, 271] on input "Required" at bounding box center [180, 272] width 6 height 6
radio input "true"
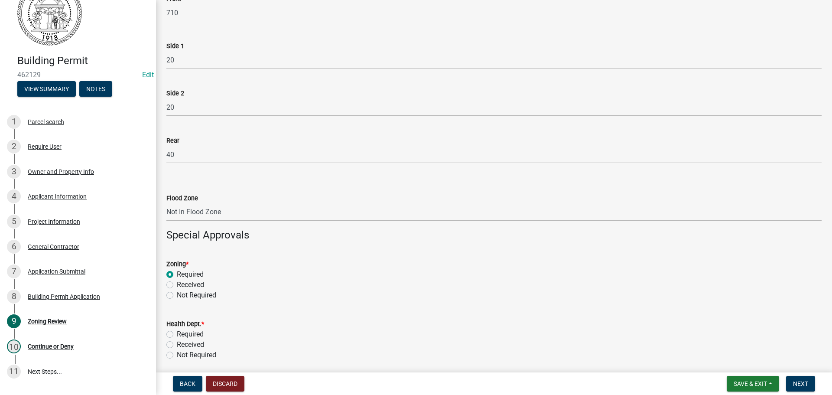
click at [177, 334] on label "Required" at bounding box center [190, 334] width 27 height 10
click at [177, 334] on input "Required" at bounding box center [180, 332] width 6 height 6
radio input "true"
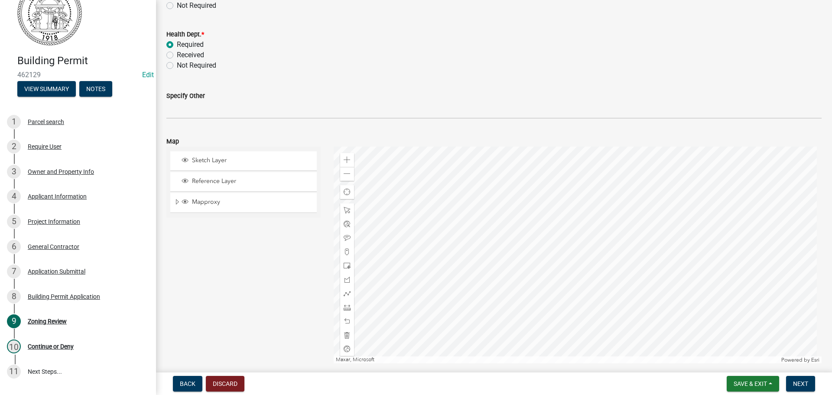
scroll to position [390, 0]
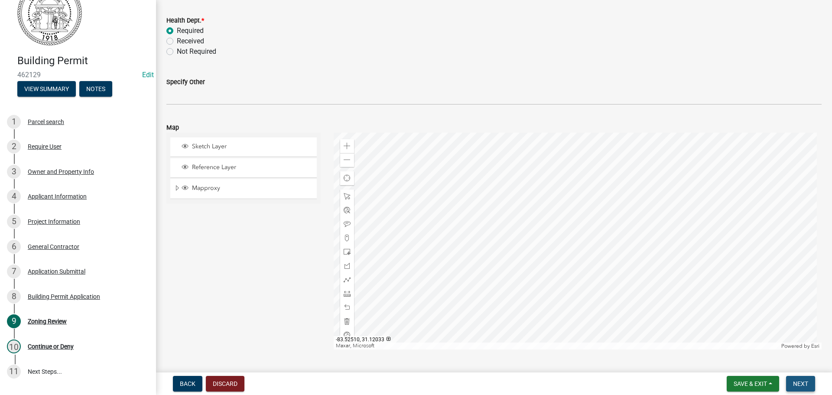
click at [790, 384] on button "Next" at bounding box center [800, 384] width 29 height 16
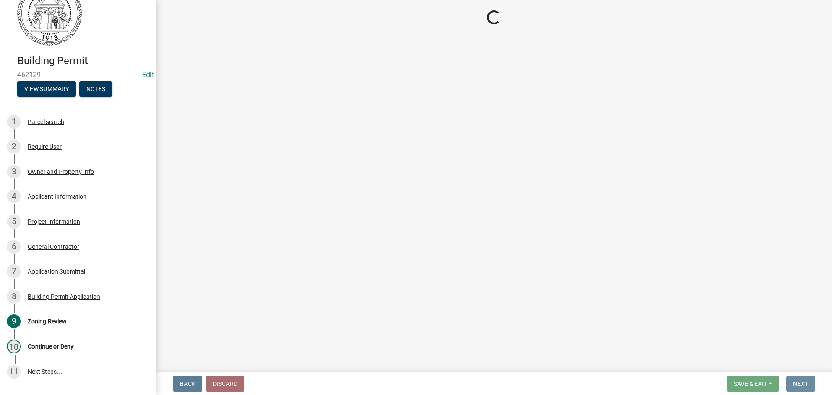
scroll to position [0, 0]
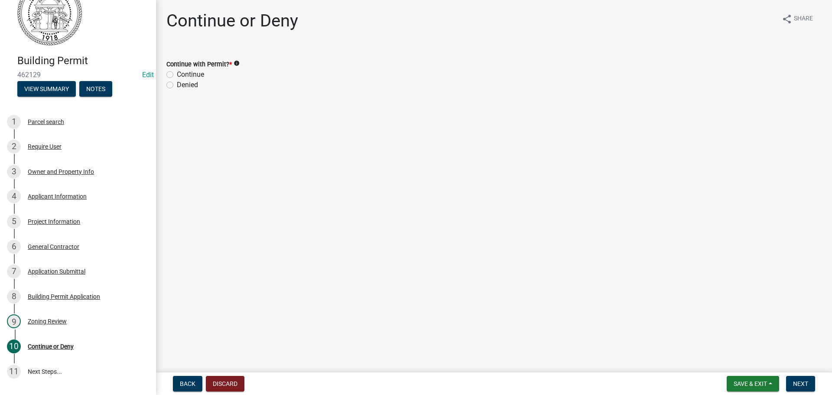
click at [173, 72] on div "Continue" at bounding box center [493, 74] width 655 height 10
click at [177, 73] on label "Continue" at bounding box center [190, 74] width 27 height 10
click at [177, 73] on input "Continue" at bounding box center [180, 72] width 6 height 6
radio input "true"
click at [808, 381] on span "Next" at bounding box center [800, 383] width 15 height 7
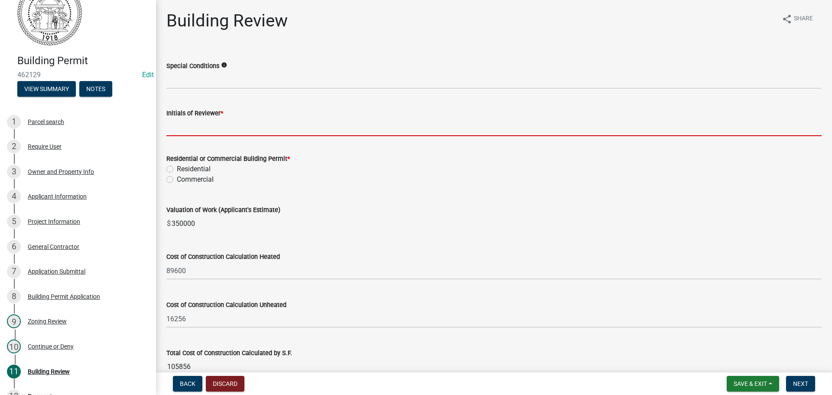
drag, startPoint x: 196, startPoint y: 133, endPoint x: 193, endPoint y: 127, distance: 7.2
click at [193, 127] on input "Initials of Reviewer *" at bounding box center [493, 127] width 655 height 18
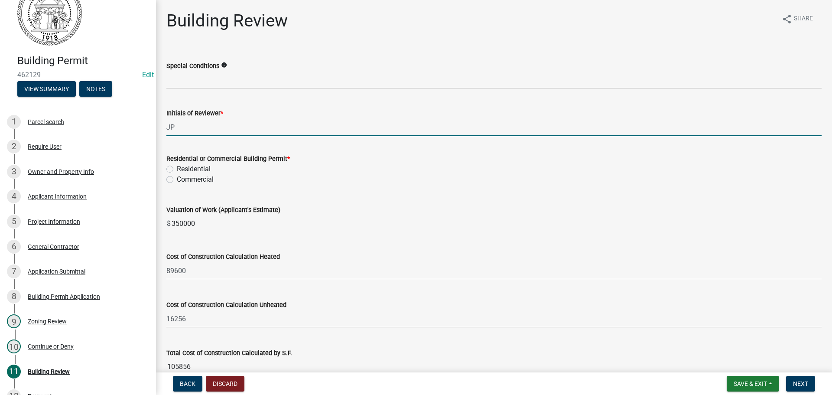
type input "JP"
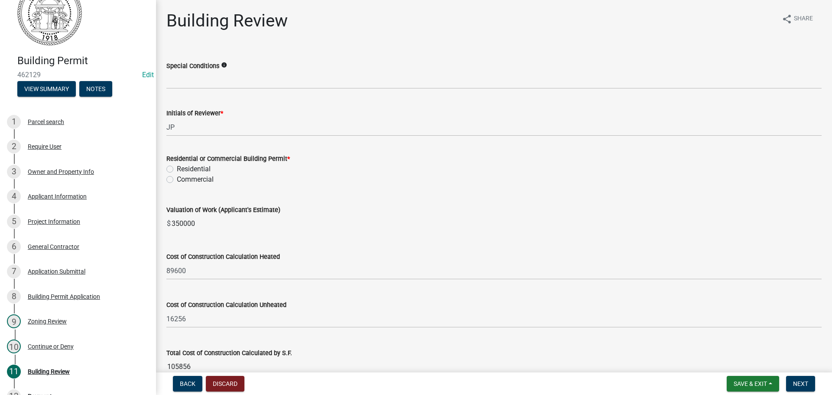
click at [177, 168] on label "Residential" at bounding box center [194, 169] width 34 height 10
click at [177, 168] on input "Residential" at bounding box center [180, 167] width 6 height 6
radio input "true"
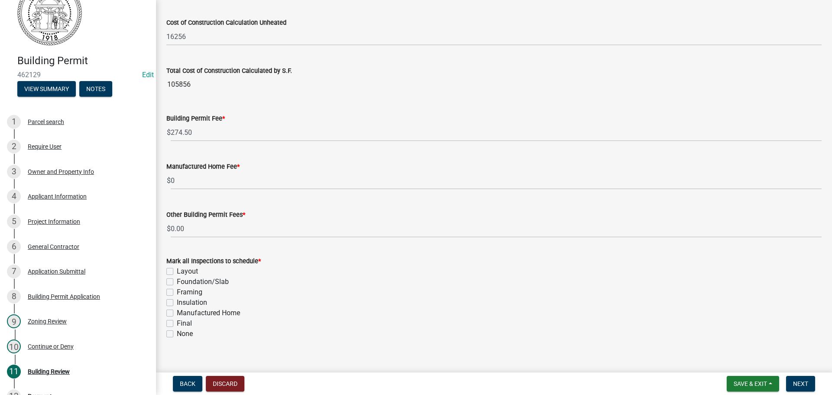
scroll to position [294, 0]
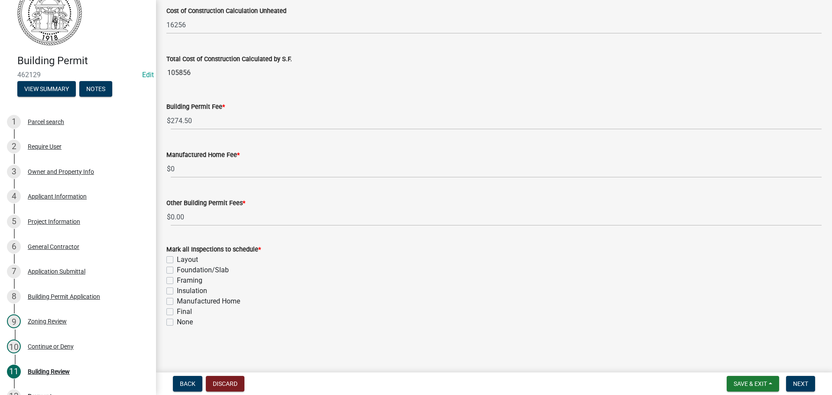
radio input "true"
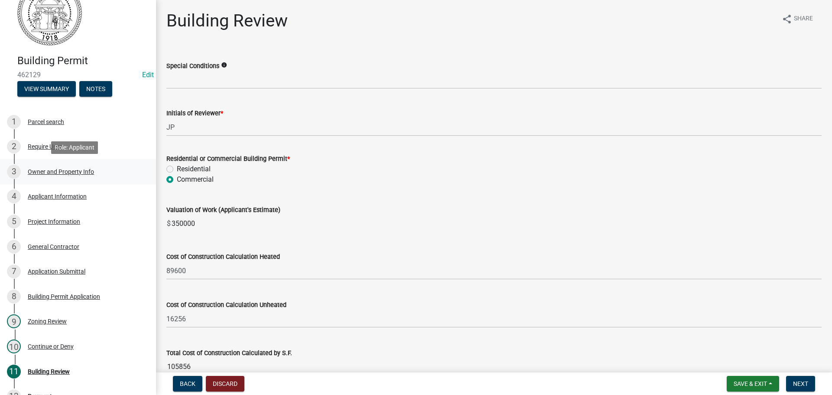
click at [39, 171] on div "Owner and Property Info" at bounding box center [61, 172] width 66 height 6
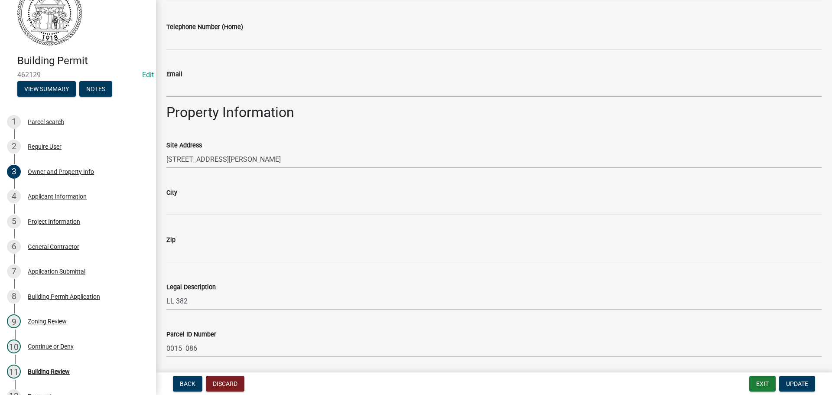
scroll to position [303, 0]
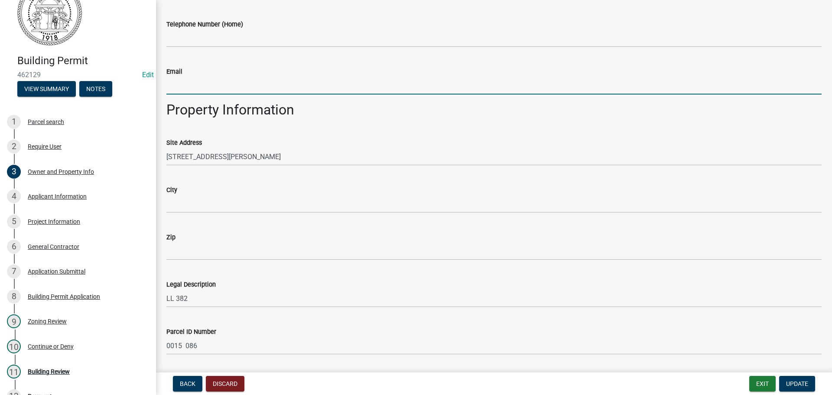
click at [187, 88] on input "Email" at bounding box center [493, 86] width 655 height 18
type input "kylec.mcclain@gmail.com"
click at [794, 381] on span "Update" at bounding box center [797, 383] width 22 height 7
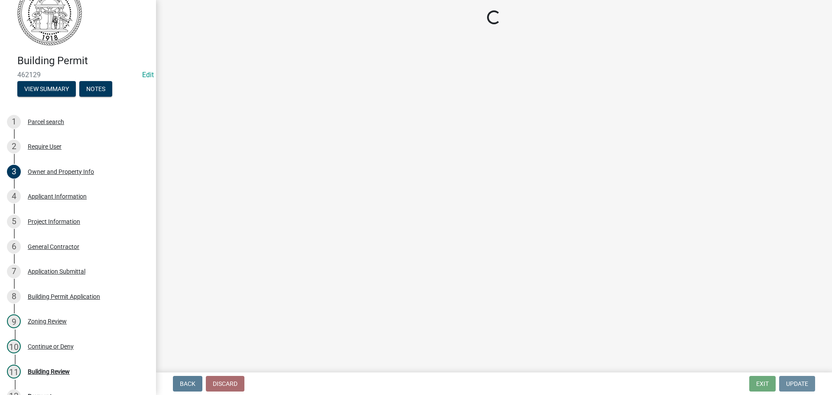
scroll to position [0, 0]
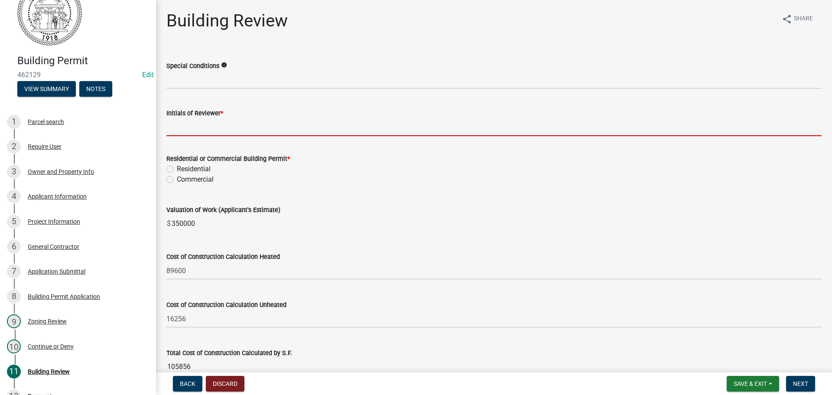
click at [199, 122] on input "Initials of Reviewer *" at bounding box center [493, 127] width 655 height 18
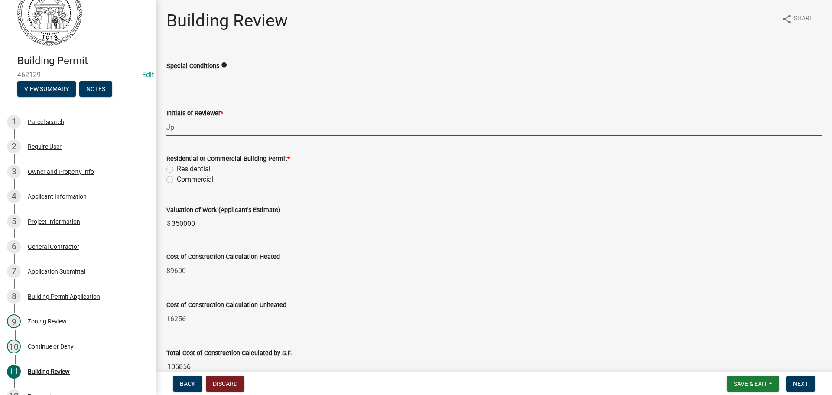
type input "Jp"
click at [177, 169] on label "Residential" at bounding box center [194, 169] width 34 height 10
click at [177, 169] on input "Residential" at bounding box center [180, 167] width 6 height 6
radio input "true"
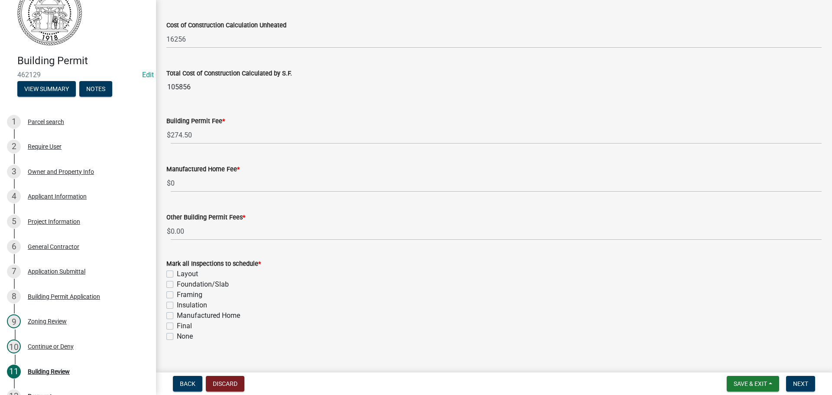
scroll to position [294, 0]
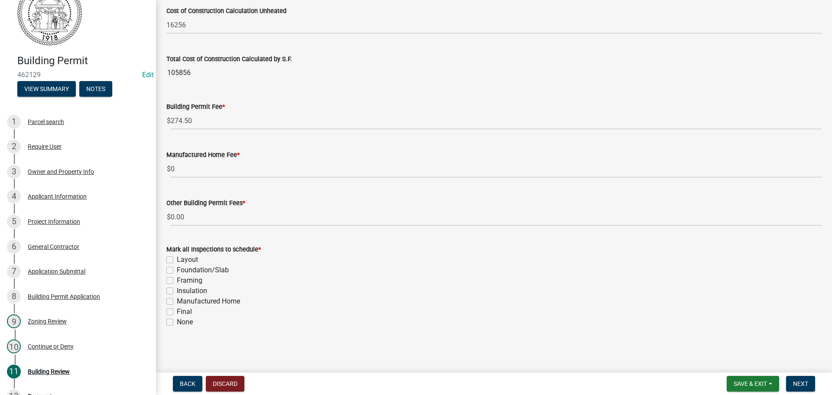
click at [177, 310] on label "Final" at bounding box center [184, 311] width 15 height 10
click at [177, 310] on input "Final" at bounding box center [180, 309] width 6 height 6
checkbox input "true"
checkbox input "false"
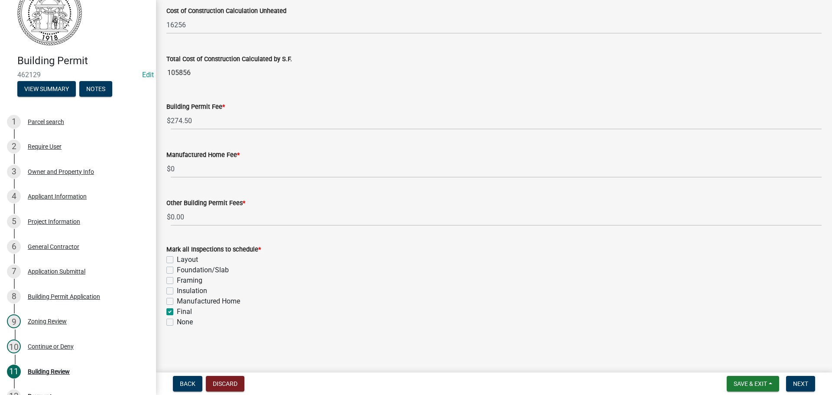
checkbox input "false"
checkbox input "true"
checkbox input "false"
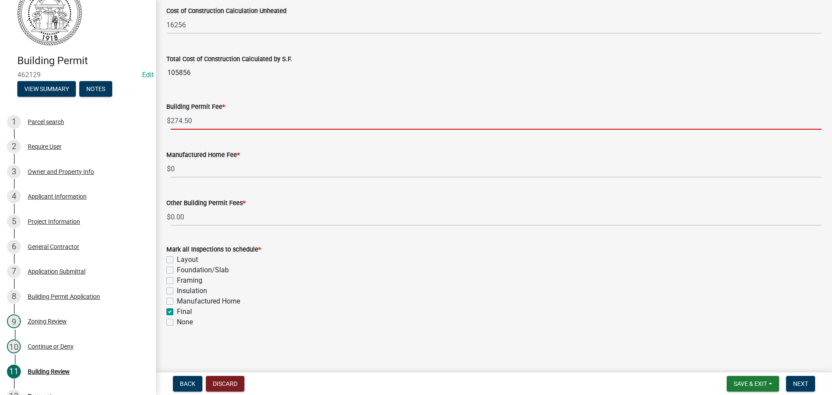
click at [172, 117] on input "274.50" at bounding box center [496, 121] width 651 height 18
type input "701.50"
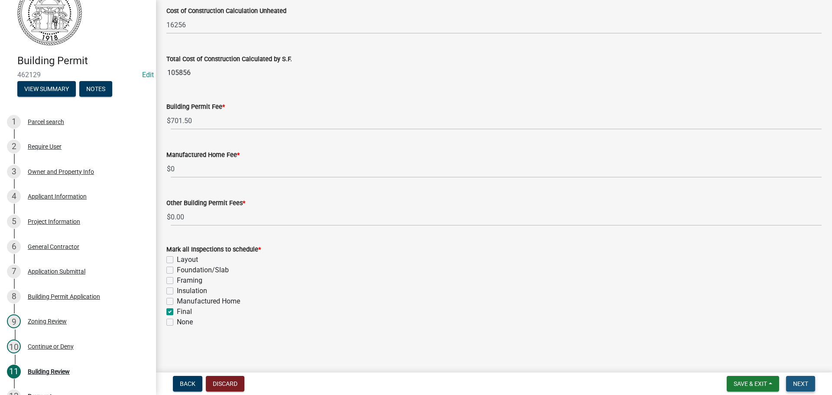
click at [808, 384] on button "Next" at bounding box center [800, 384] width 29 height 16
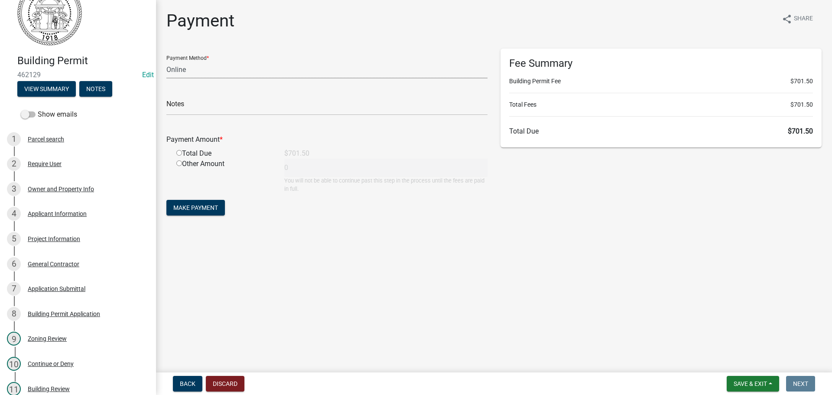
click at [192, 69] on select "Credit Card POS Check Cash Online" at bounding box center [326, 70] width 321 height 18
select select "1: 0"
click at [166, 61] on select "Credit Card POS Check Cash Online" at bounding box center [326, 70] width 321 height 18
click at [196, 103] on input "text" at bounding box center [326, 107] width 321 height 18
type input "3679"
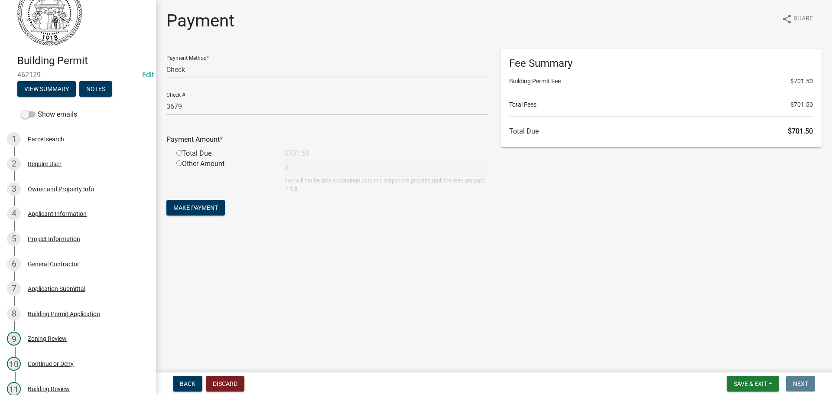
click at [179, 153] on input "radio" at bounding box center [179, 153] width 6 height 6
radio input "true"
type input "701.5"
click at [205, 204] on span "Make Payment" at bounding box center [195, 207] width 45 height 7
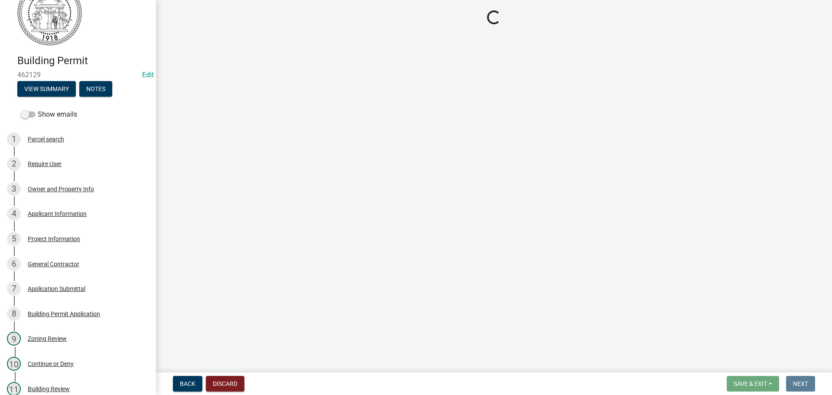
select select "99a32835-11ba-4368-9d1a-cbf1779c6d76"
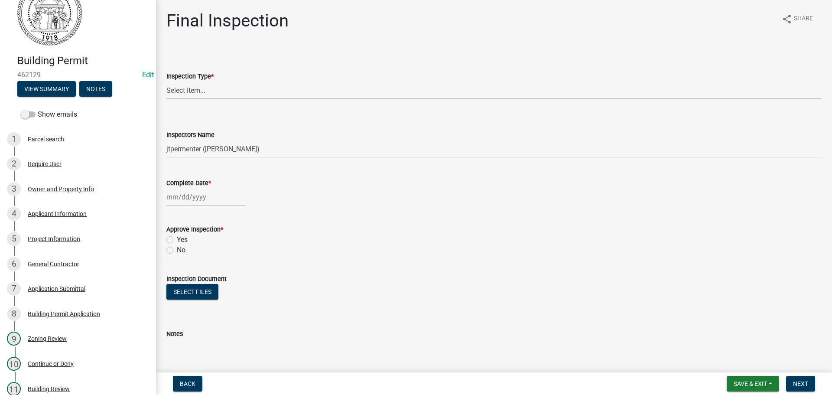
click at [192, 91] on select "Select Item... Final" at bounding box center [493, 90] width 655 height 18
click at [166, 81] on select "Select Item... Final" at bounding box center [493, 90] width 655 height 18
select select "5a827310-1605-4b3d-aef3-9152039cbd08"
select select "8"
select select "2025"
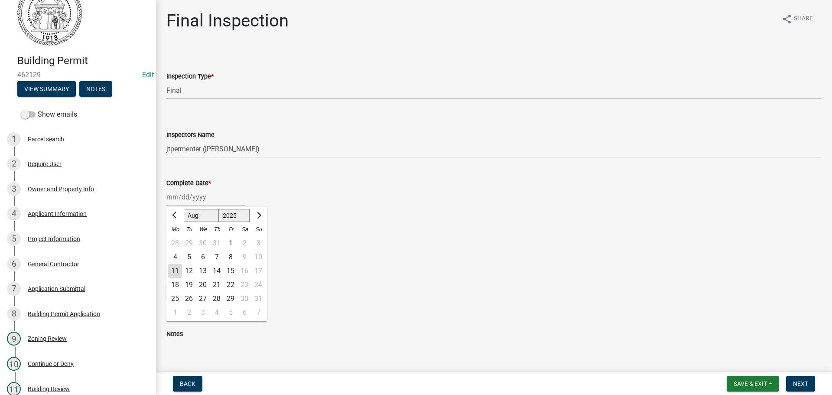
click at [175, 196] on div "Jan Feb Mar Apr May Jun Jul Aug Sep Oct Nov Dec 1525 1526 1527 1528 1529 1530 1…" at bounding box center [205, 197] width 79 height 18
click at [177, 269] on div "11" at bounding box center [175, 271] width 14 height 14
type input "[DATE]"
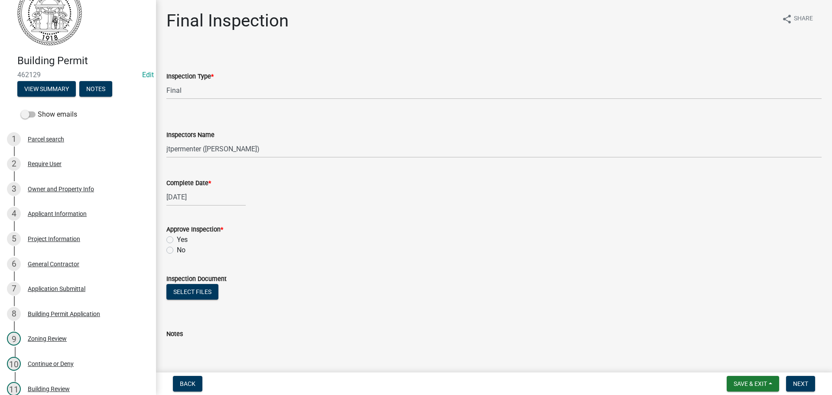
click at [177, 240] on label "Yes" at bounding box center [182, 239] width 11 height 10
click at [177, 240] on input "Yes" at bounding box center [180, 237] width 6 height 6
radio input "true"
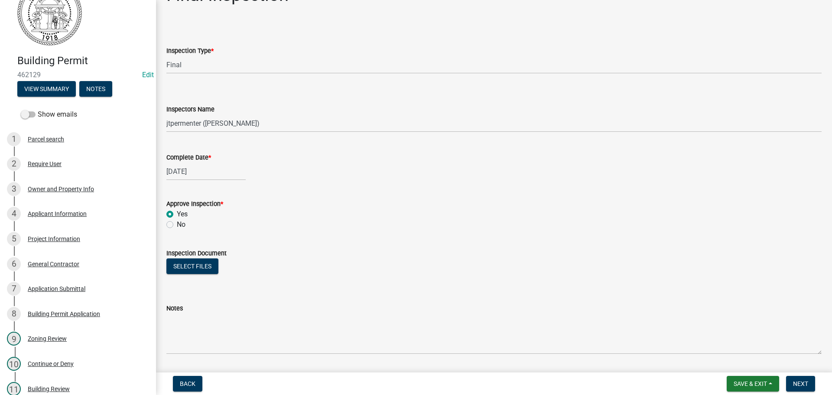
scroll to position [52, 0]
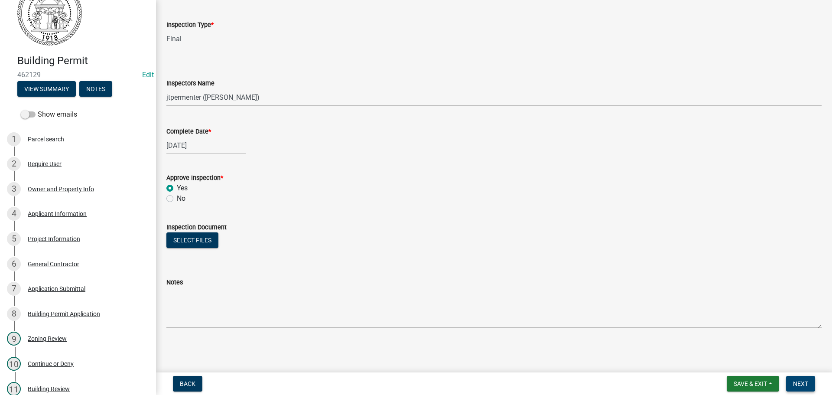
click at [806, 385] on span "Next" at bounding box center [800, 383] width 15 height 7
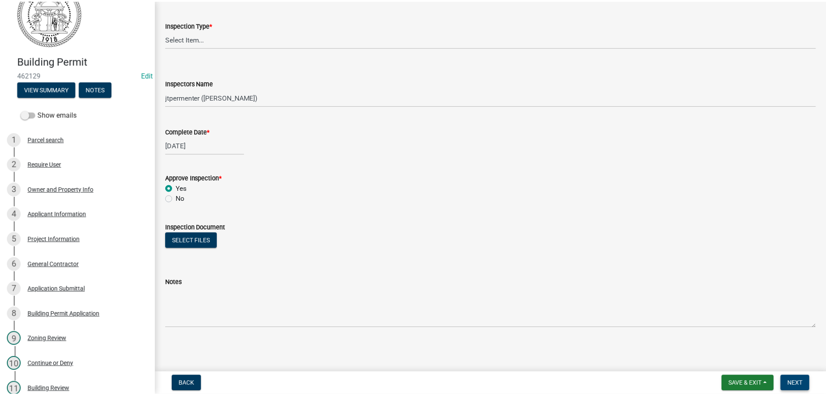
scroll to position [0, 0]
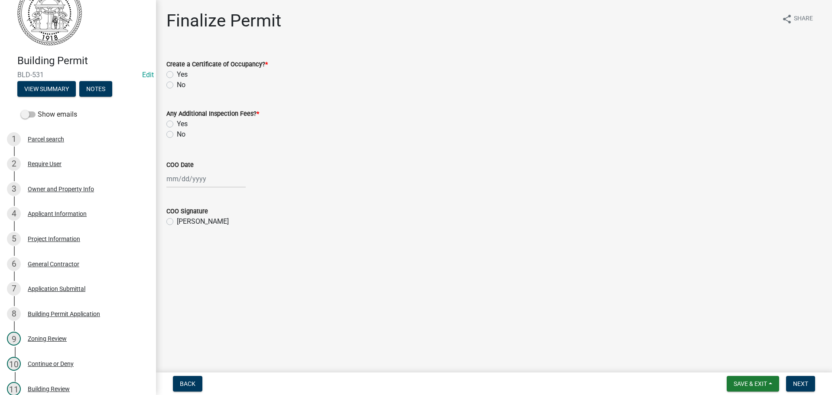
click at [177, 73] on label "Yes" at bounding box center [182, 74] width 11 height 10
click at [177, 73] on input "Yes" at bounding box center [180, 72] width 6 height 6
radio input "true"
click at [177, 134] on label "No" at bounding box center [181, 134] width 9 height 10
click at [177, 134] on input "No" at bounding box center [180, 132] width 6 height 6
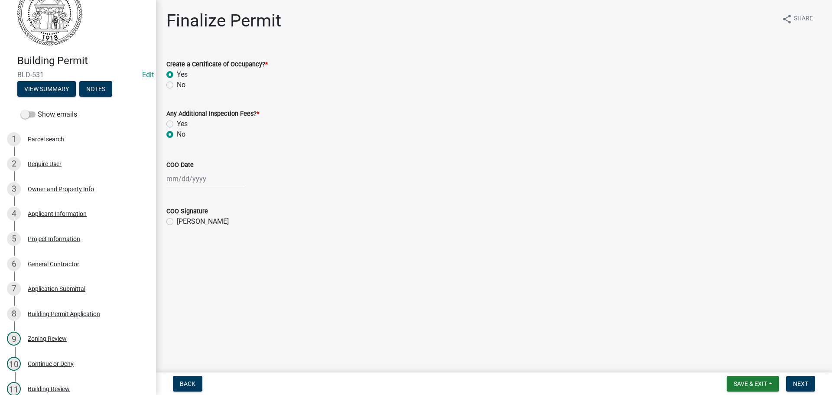
radio input "true"
click at [181, 183] on div at bounding box center [205, 179] width 79 height 18
select select "8"
select select "2025"
click at [175, 250] on div "11" at bounding box center [175, 253] width 14 height 14
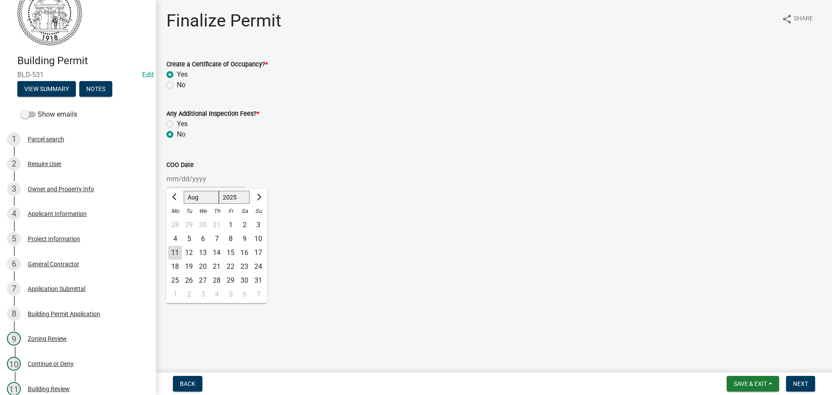
type input "[DATE]"
click at [177, 219] on label "[PERSON_NAME]" at bounding box center [203, 221] width 52 height 10
click at [177, 219] on input "[PERSON_NAME]" at bounding box center [180, 219] width 6 height 6
radio input "true"
click at [804, 384] on span "Next" at bounding box center [800, 383] width 15 height 7
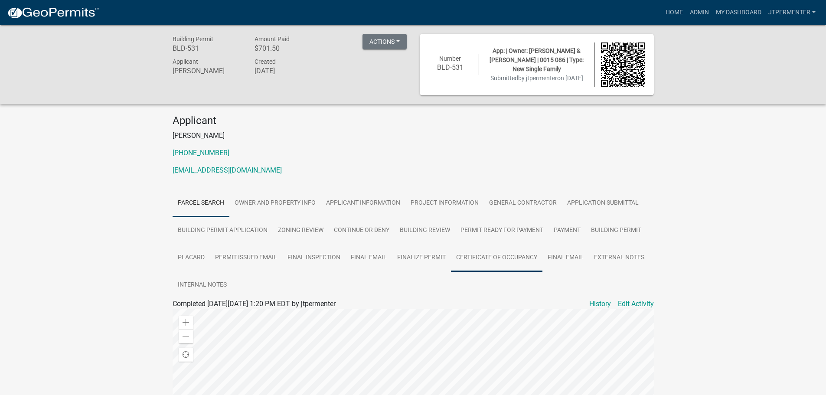
click at [489, 257] on link "Certificate of Occupancy" at bounding box center [496, 258] width 91 height 28
click at [216, 316] on link "Certificate of Occupancy" at bounding box center [209, 314] width 75 height 8
